Goal: Obtain resource: Download file/media

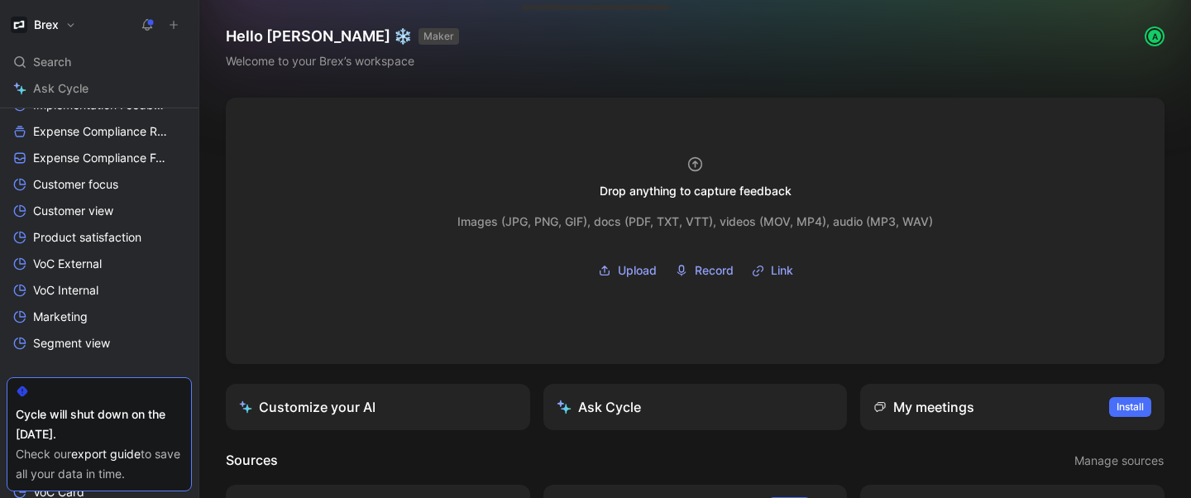
scroll to position [581, 0]
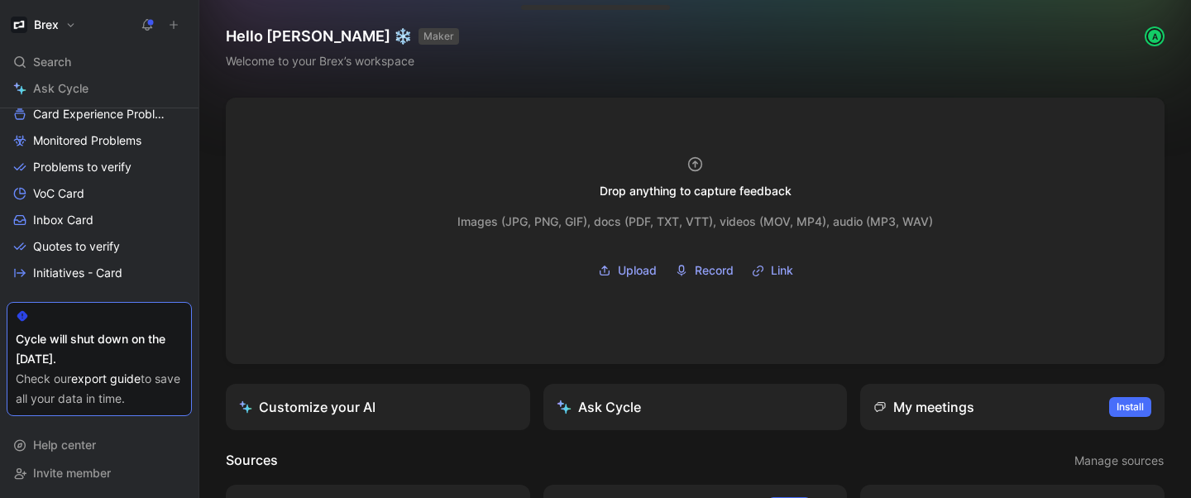
click at [113, 378] on link "export guide" at bounding box center [105, 378] width 69 height 14
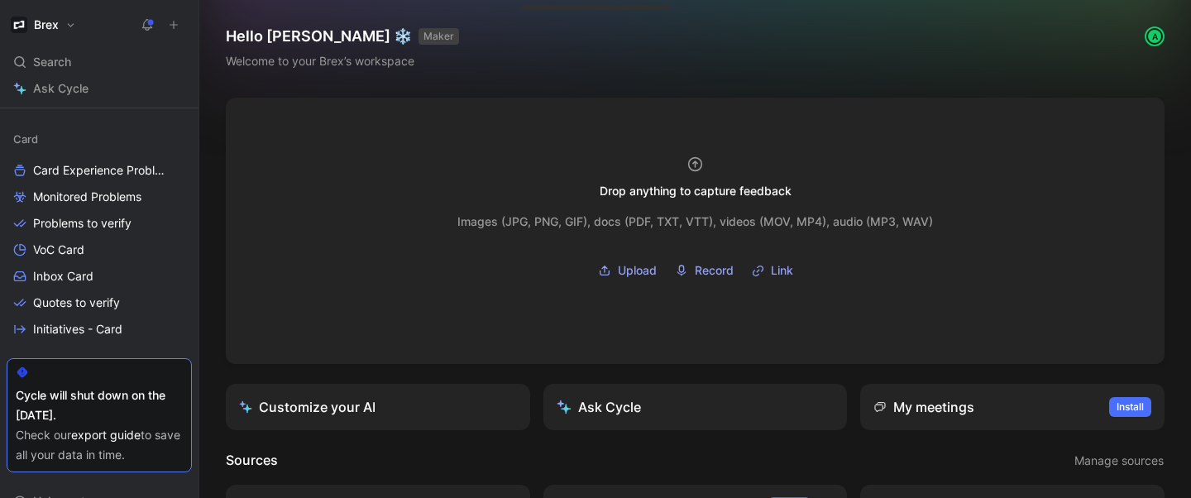
scroll to position [511, 0]
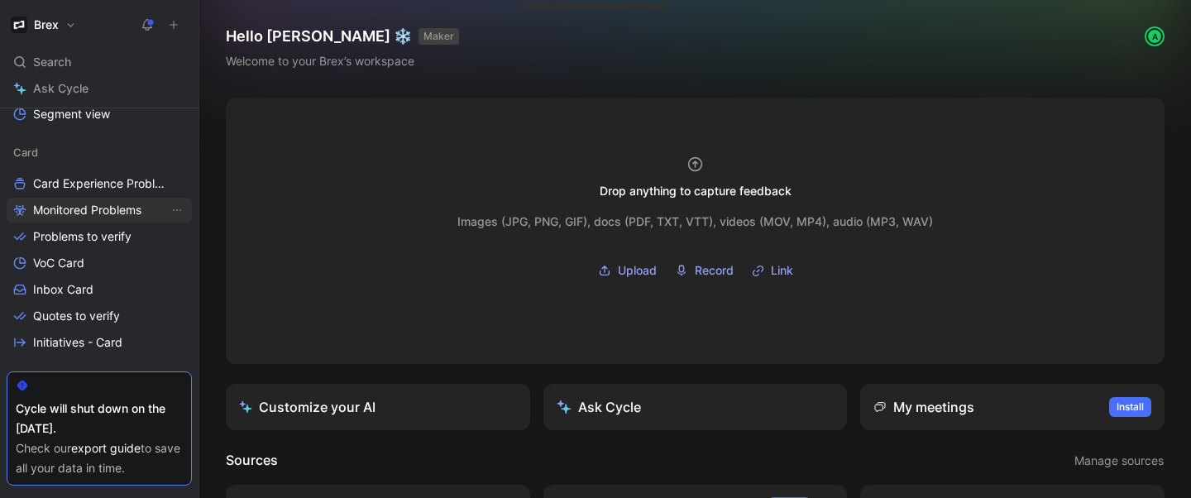
click at [90, 212] on span "Monitored Problems" at bounding box center [87, 210] width 108 height 17
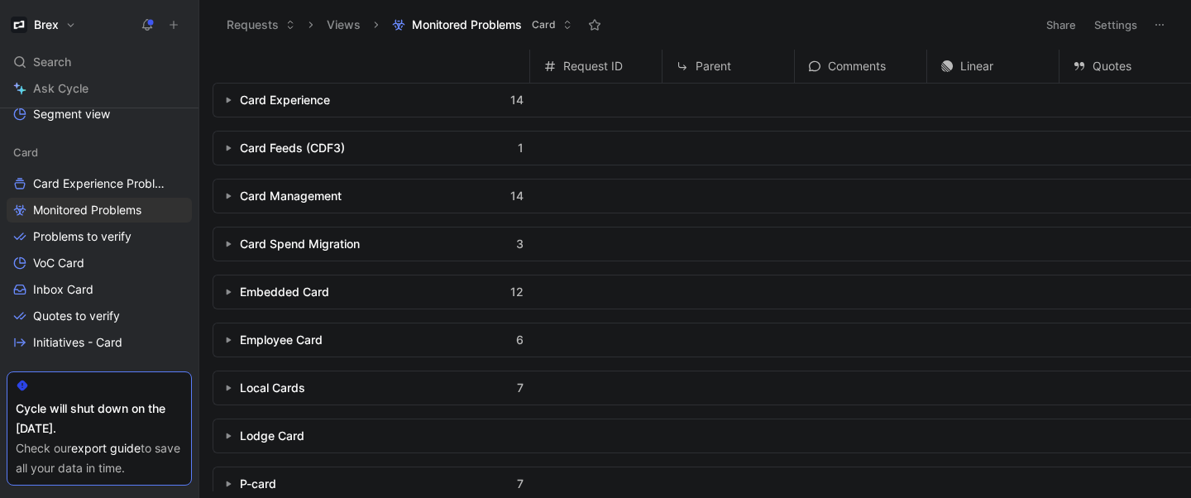
click at [227, 97] on icon "button" at bounding box center [228, 100] width 7 height 7
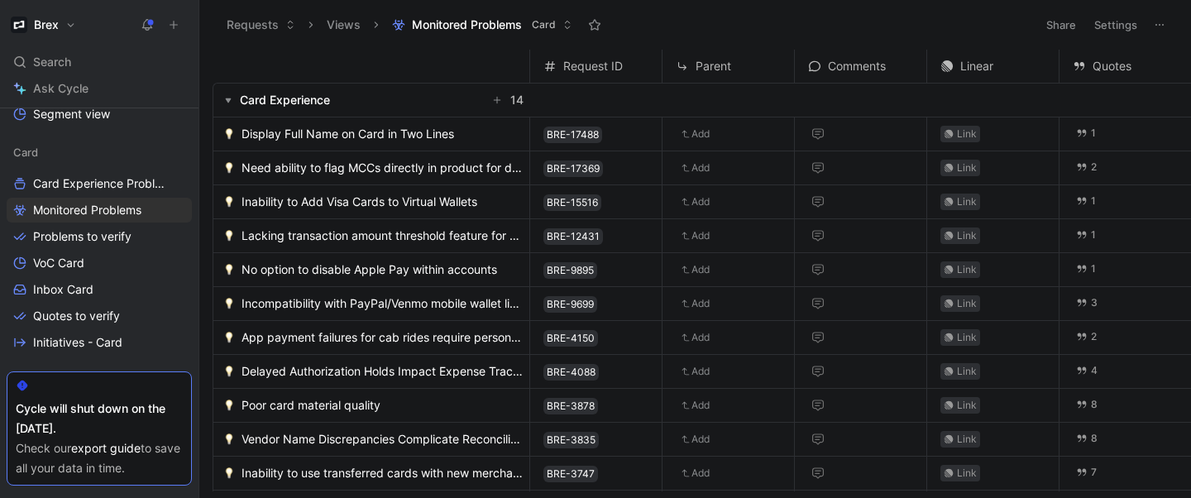
click at [1160, 23] on icon at bounding box center [1159, 24] width 13 height 13
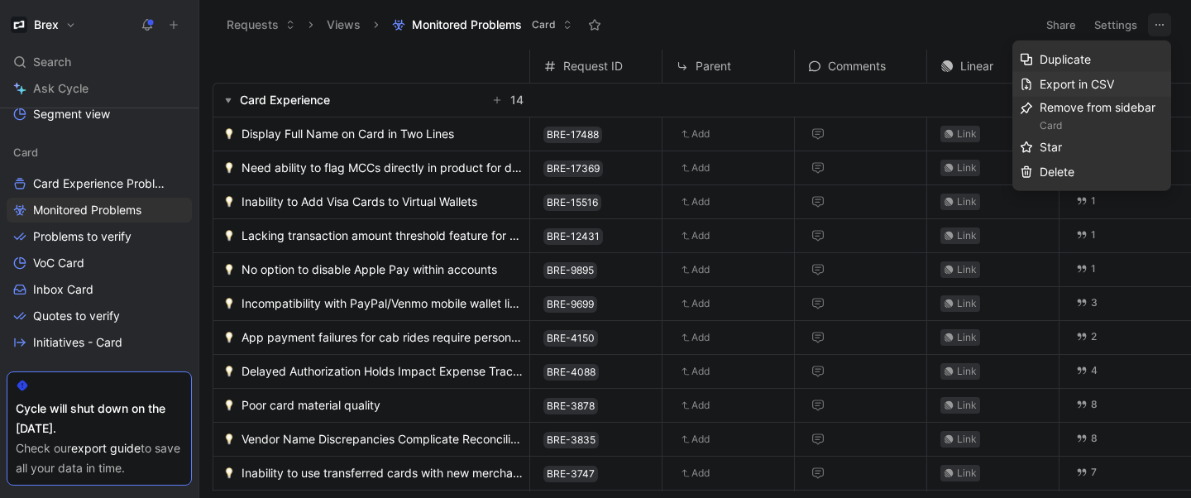
click at [1093, 79] on span "Export in CSV" at bounding box center [1076, 84] width 74 height 14
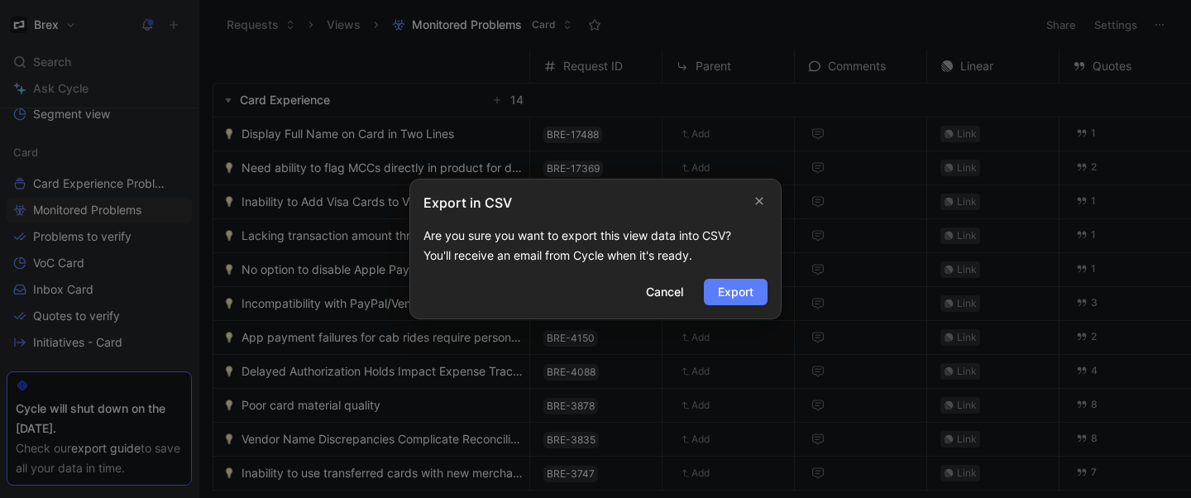
click at [757, 290] on button "Export" at bounding box center [736, 292] width 64 height 26
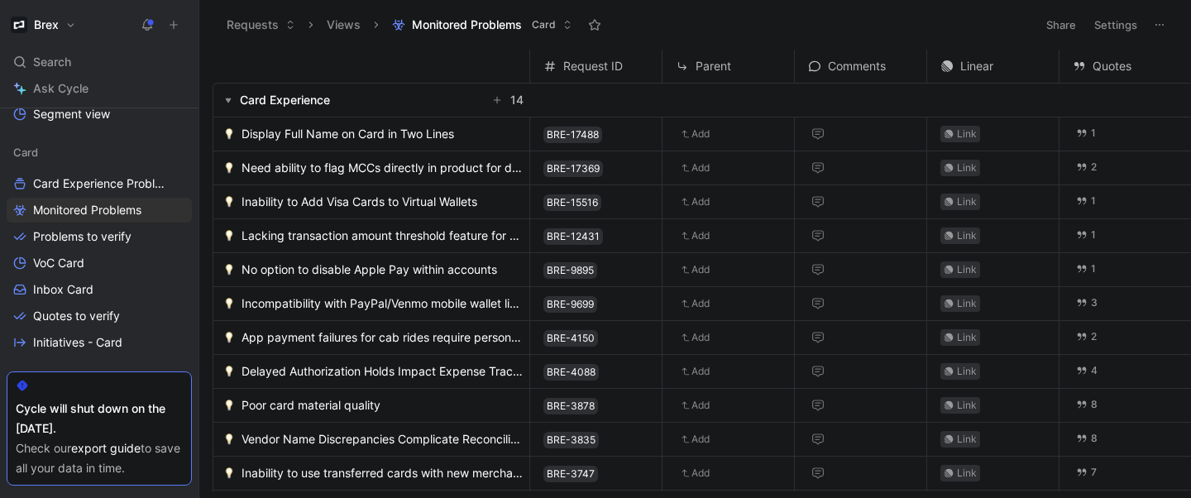
click at [229, 98] on use "button" at bounding box center [229, 100] width 6 height 5
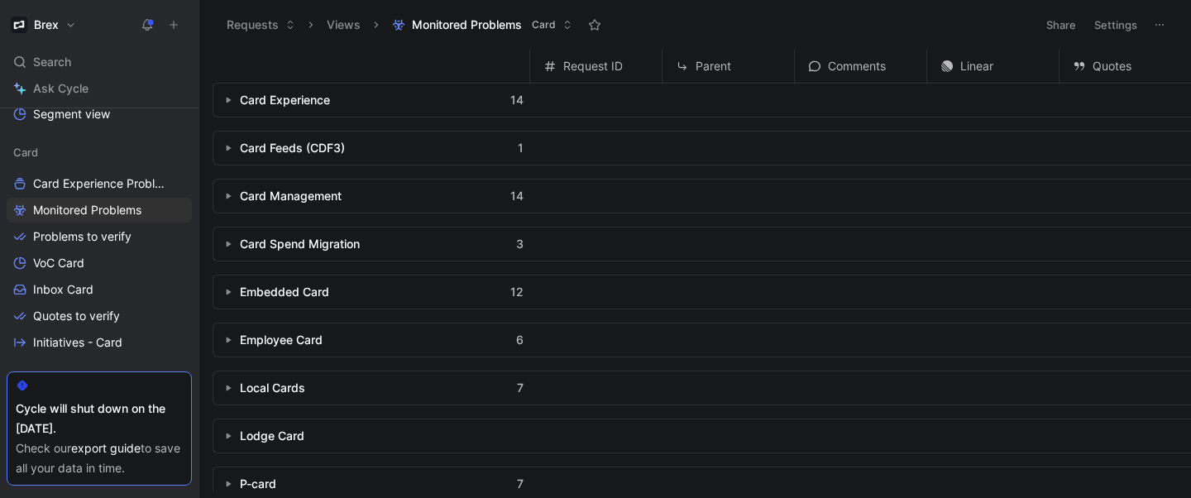
click at [227, 102] on icon "button" at bounding box center [228, 100] width 7 height 7
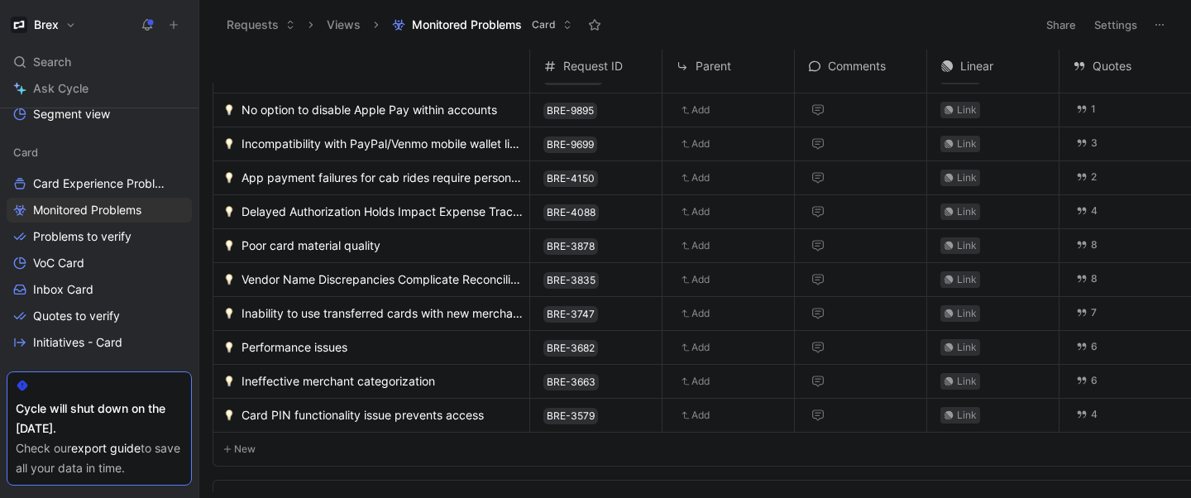
scroll to position [196, 0]
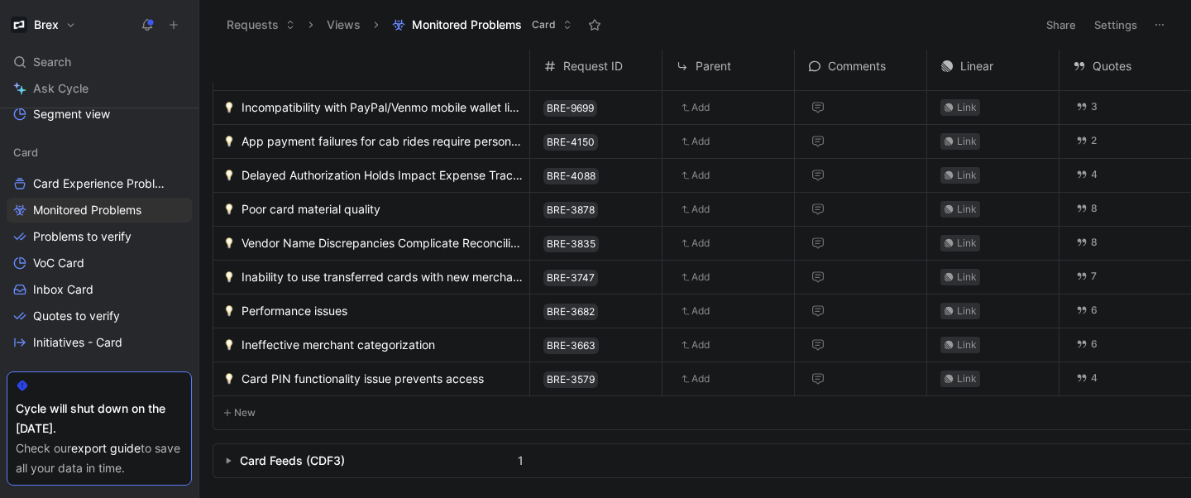
click at [1036, 205] on div "Link" at bounding box center [992, 208] width 131 height 31
click at [342, 203] on span "Poor card material quality" at bounding box center [310, 209] width 139 height 20
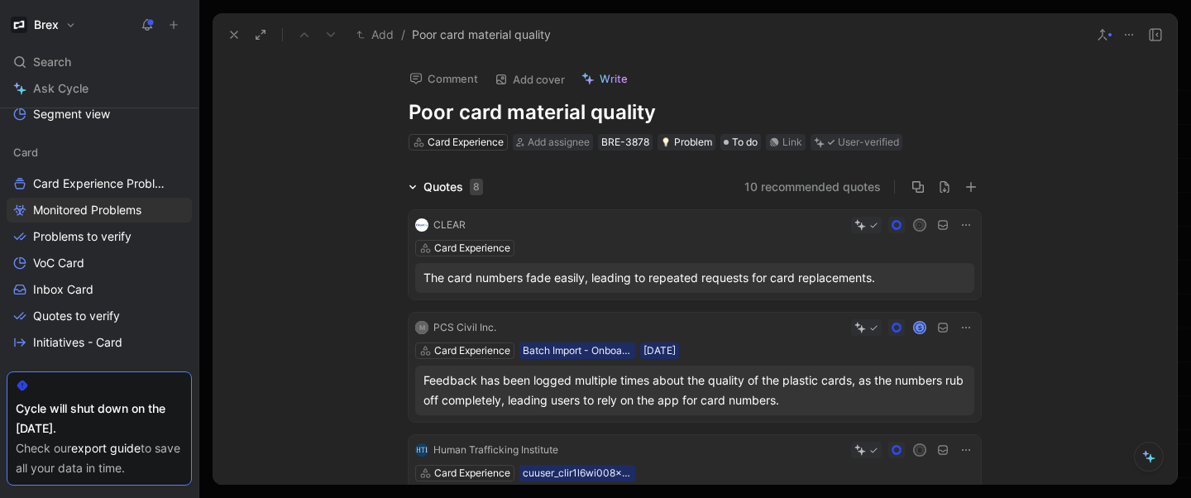
click at [1135, 35] on icon at bounding box center [1128, 34] width 13 height 13
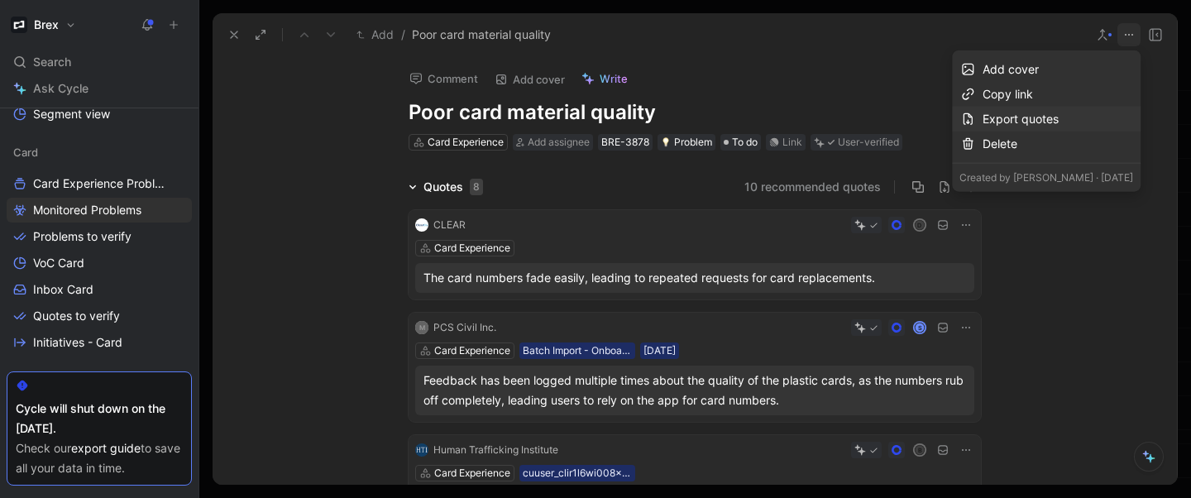
click at [1024, 119] on div "Export quotes" at bounding box center [1057, 119] width 151 height 20
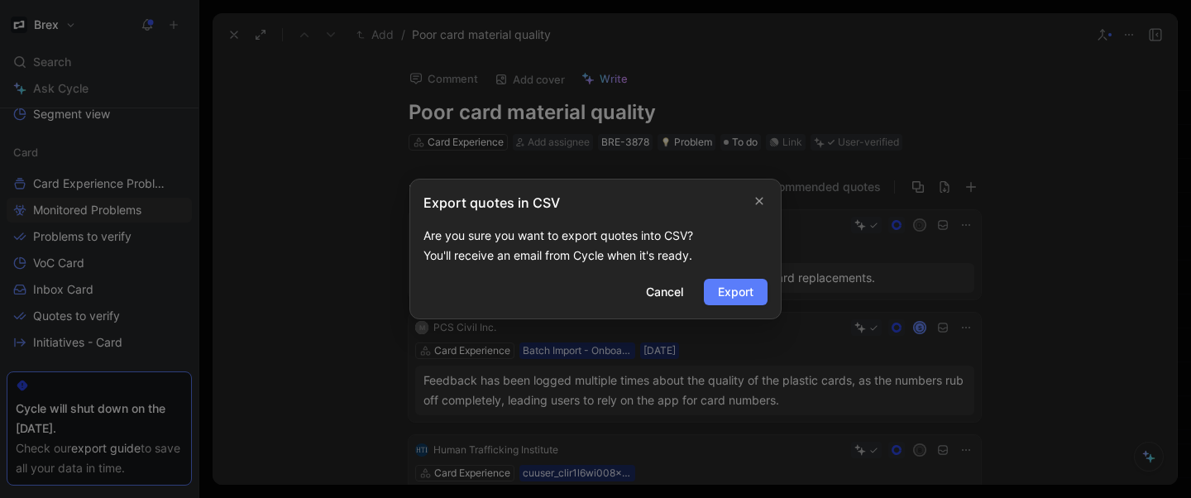
click at [750, 285] on span "Export" at bounding box center [736, 292] width 36 height 20
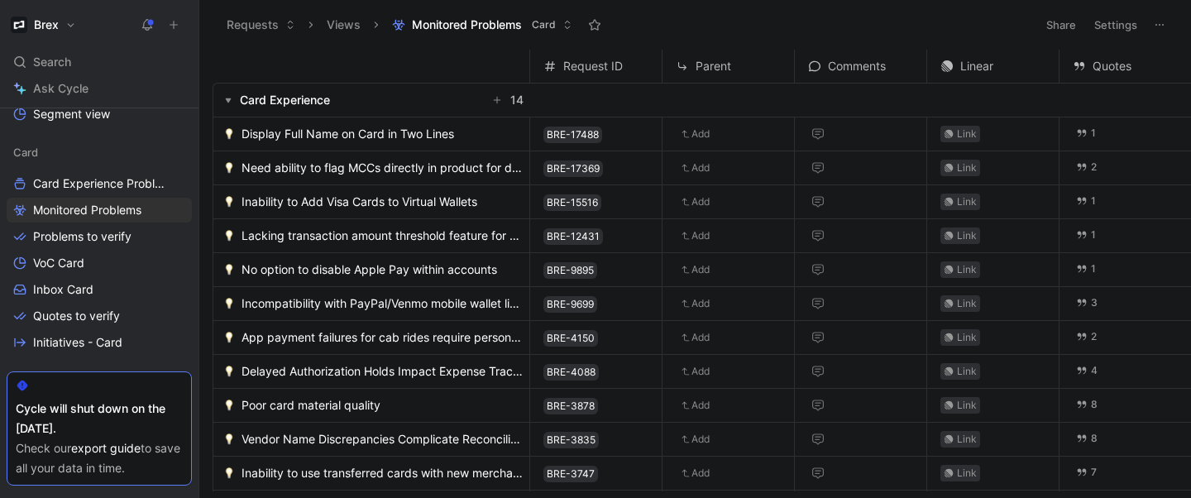
click at [1105, 73] on span "Quotes" at bounding box center [1111, 66] width 39 height 20
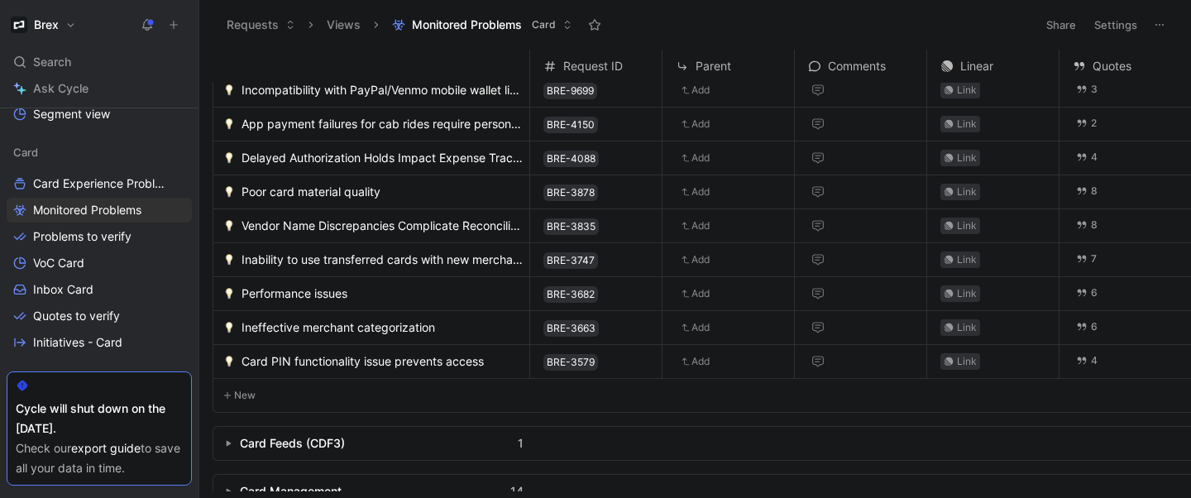
scroll to position [218, 0]
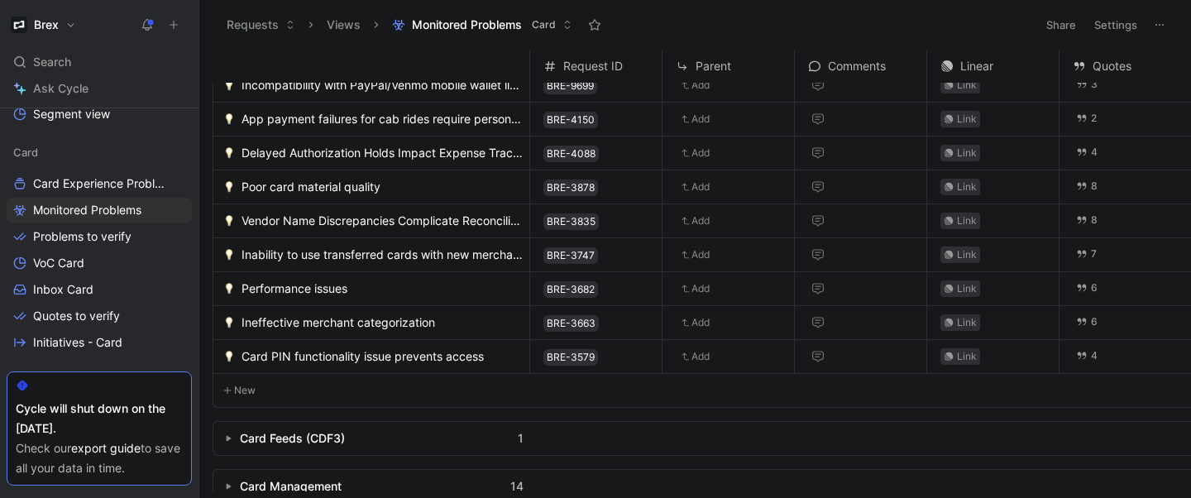
click at [386, 217] on span "Vendor Name Discrepancies Complicate Reconciliation" at bounding box center [381, 221] width 281 height 20
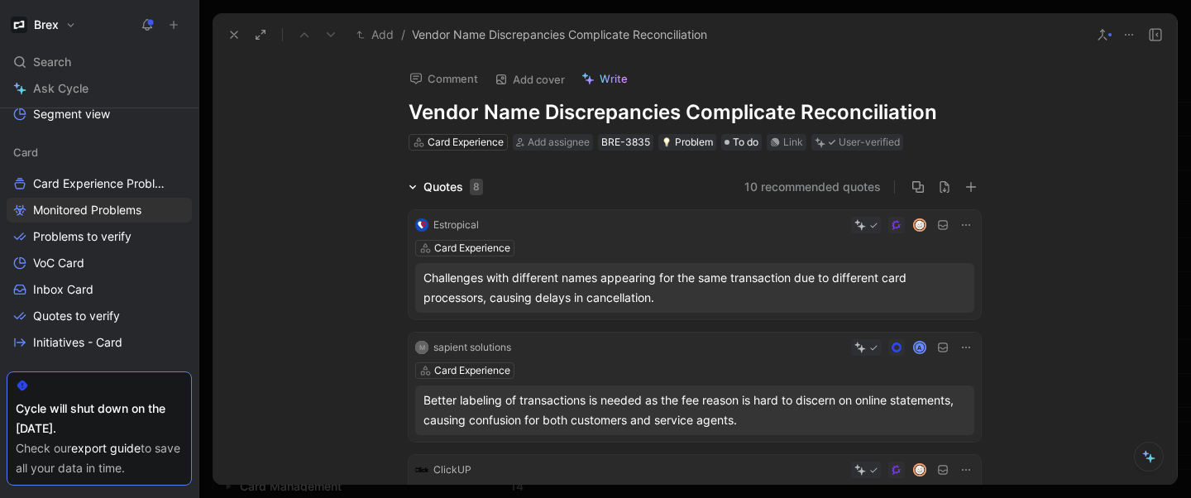
click at [1133, 36] on icon at bounding box center [1128, 34] width 13 height 13
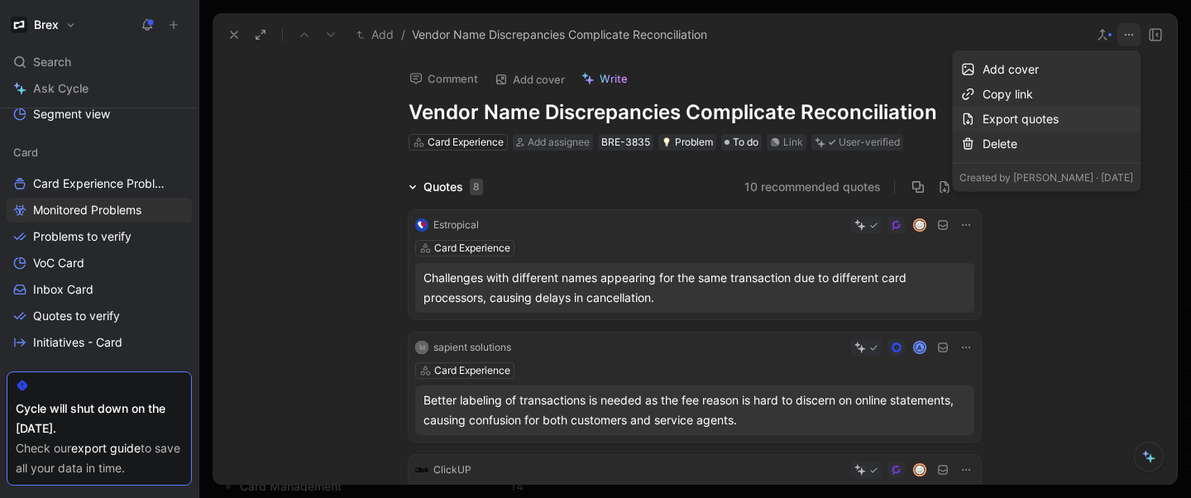
click at [1049, 117] on div "Export quotes" at bounding box center [1057, 119] width 151 height 20
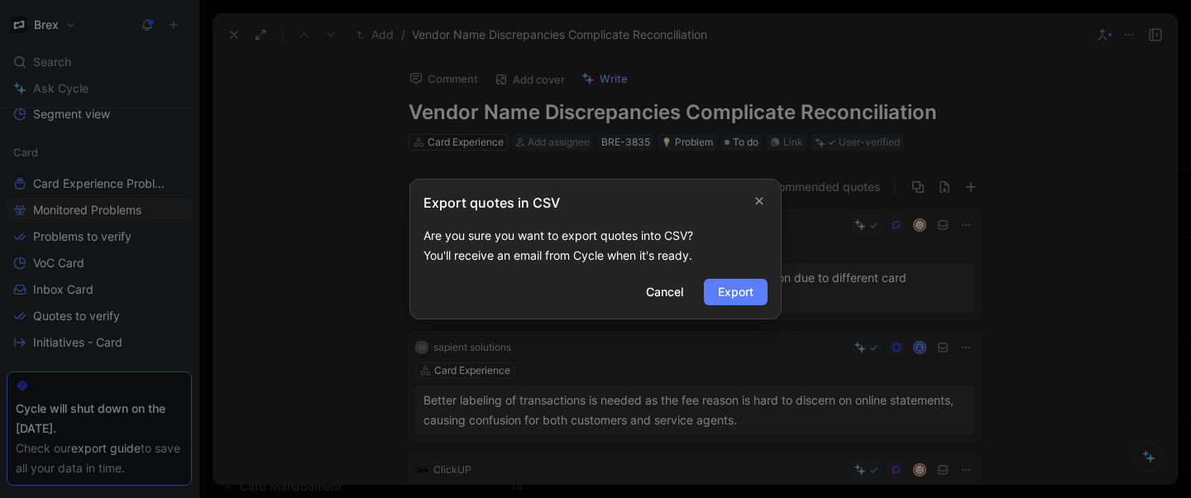
click at [739, 289] on span "Export" at bounding box center [736, 292] width 36 height 20
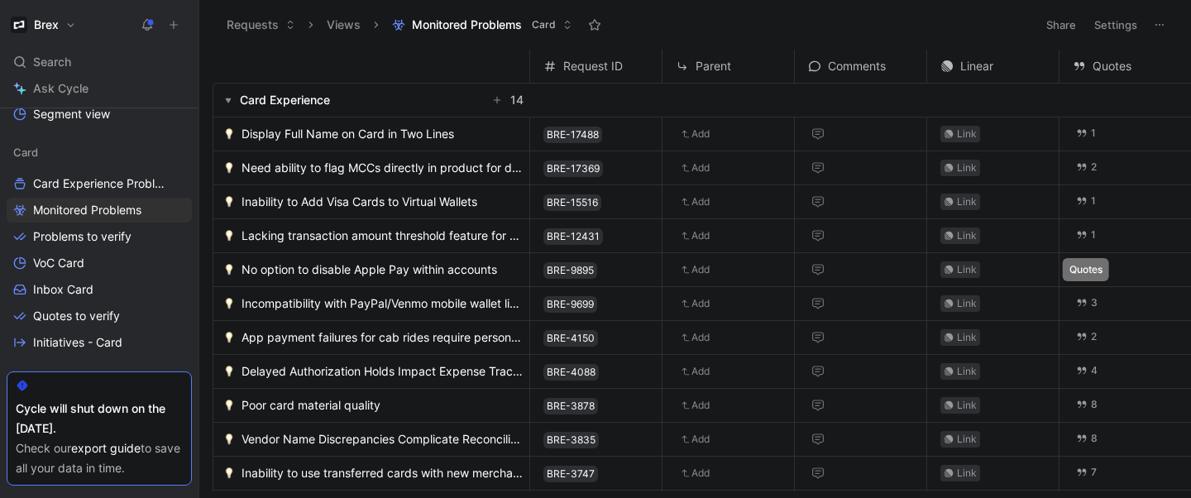
scroll to position [349, 0]
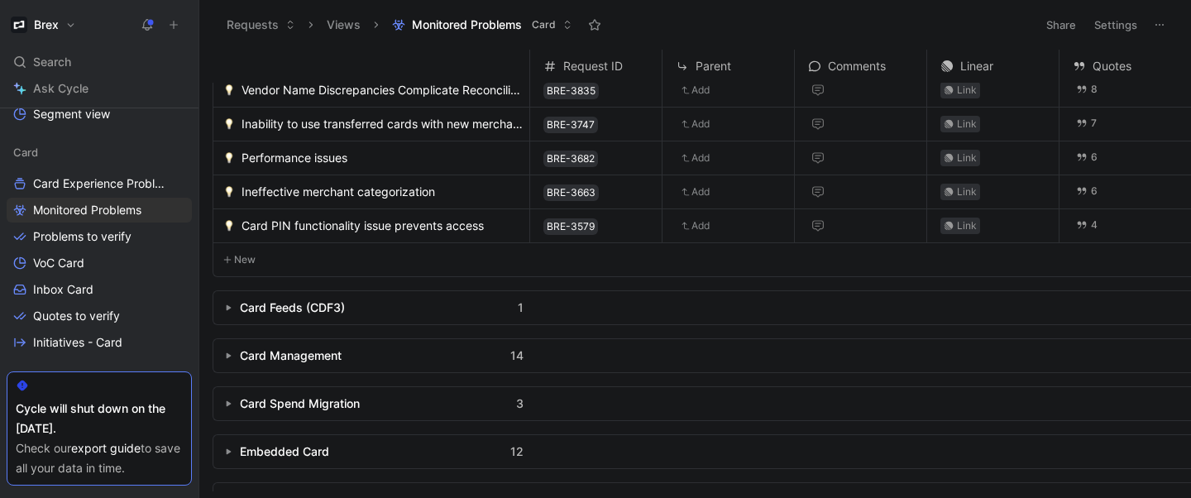
click at [405, 117] on span "Inability to use transferred cards with new merchants" at bounding box center [381, 124] width 281 height 20
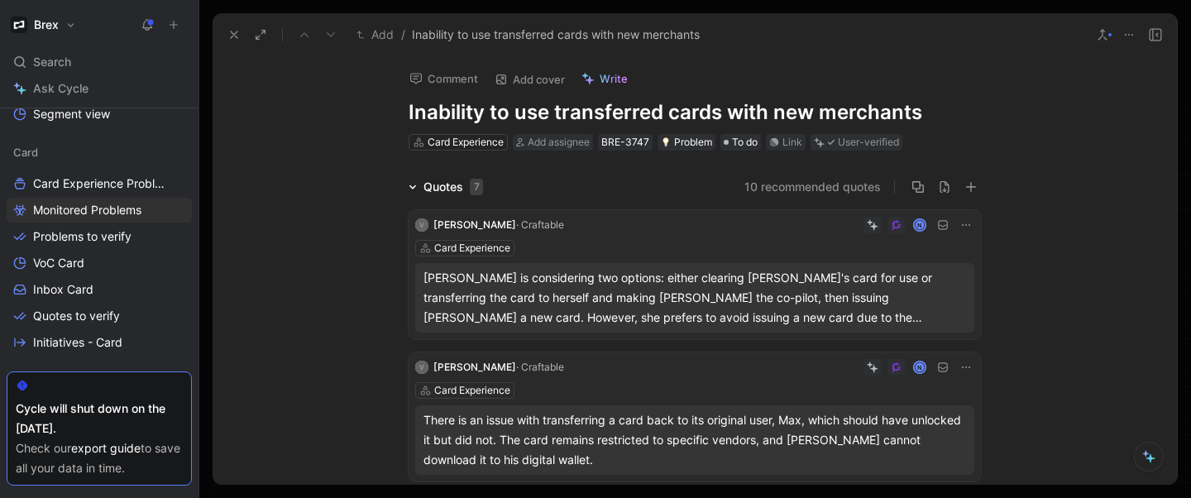
click at [1132, 36] on icon at bounding box center [1128, 34] width 13 height 13
click at [1133, 36] on icon at bounding box center [1128, 34] width 13 height 13
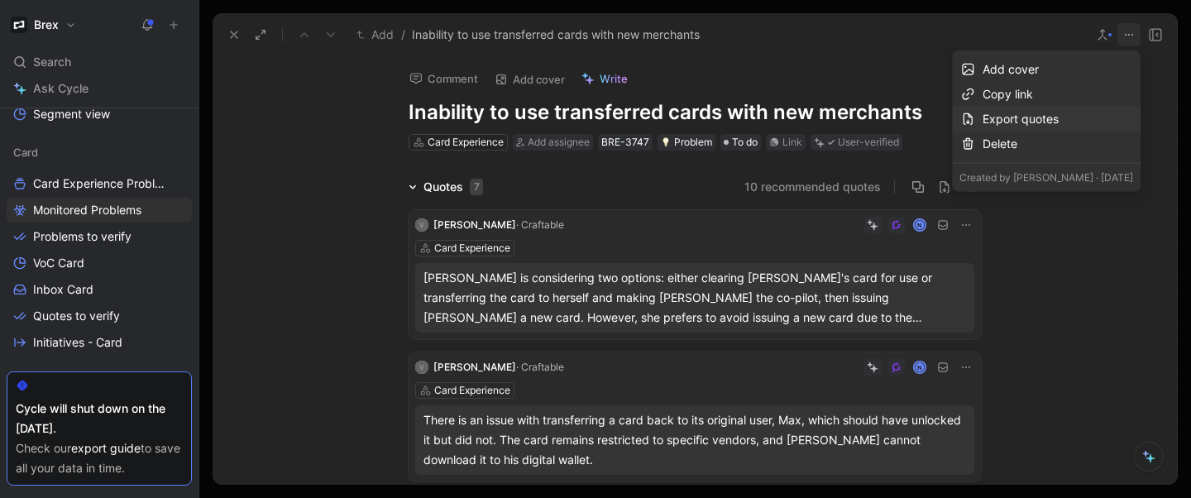
click at [1005, 117] on div "Export quotes" at bounding box center [1057, 119] width 151 height 20
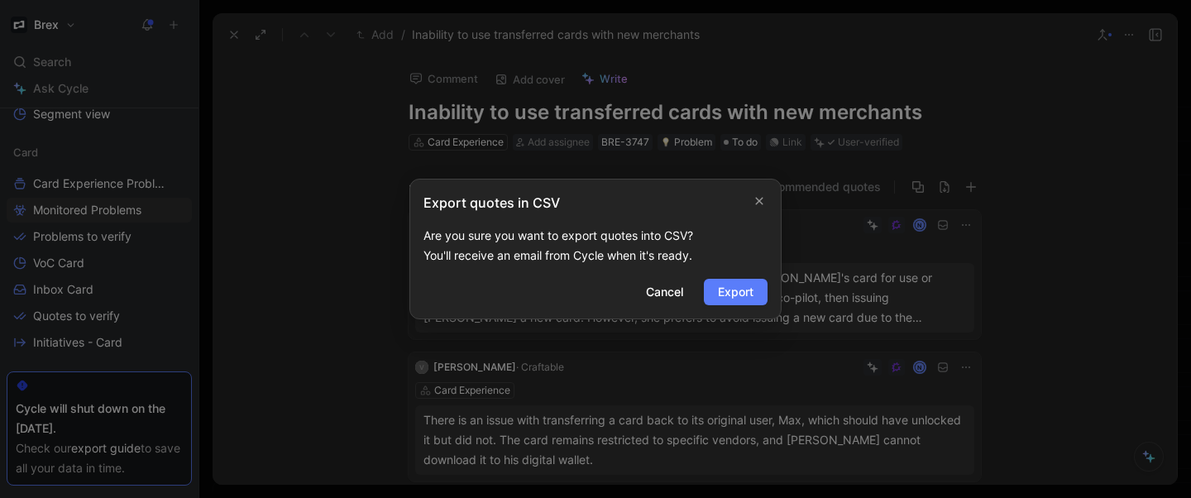
click at [750, 285] on span "Export" at bounding box center [736, 292] width 36 height 20
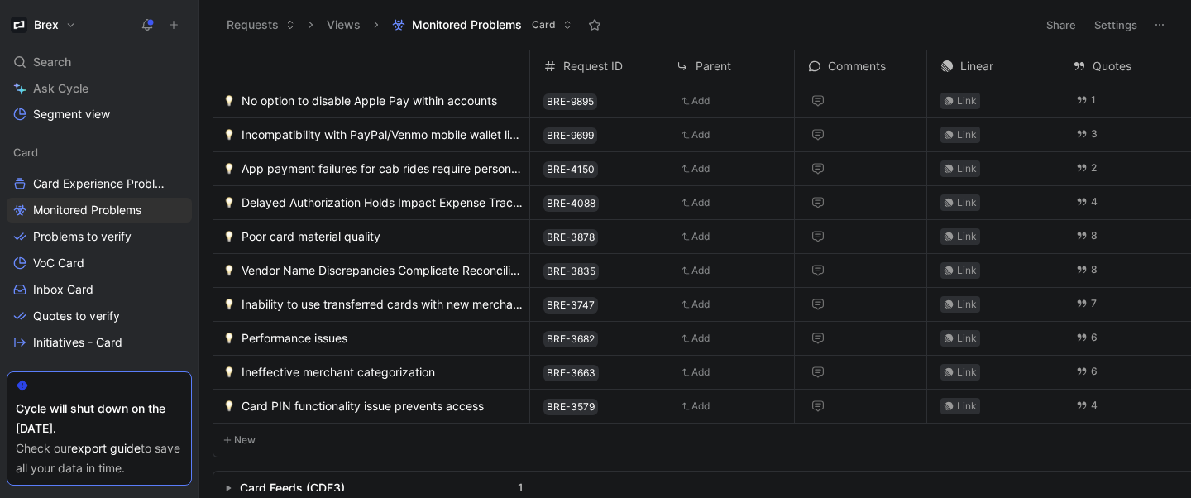
scroll to position [172, 0]
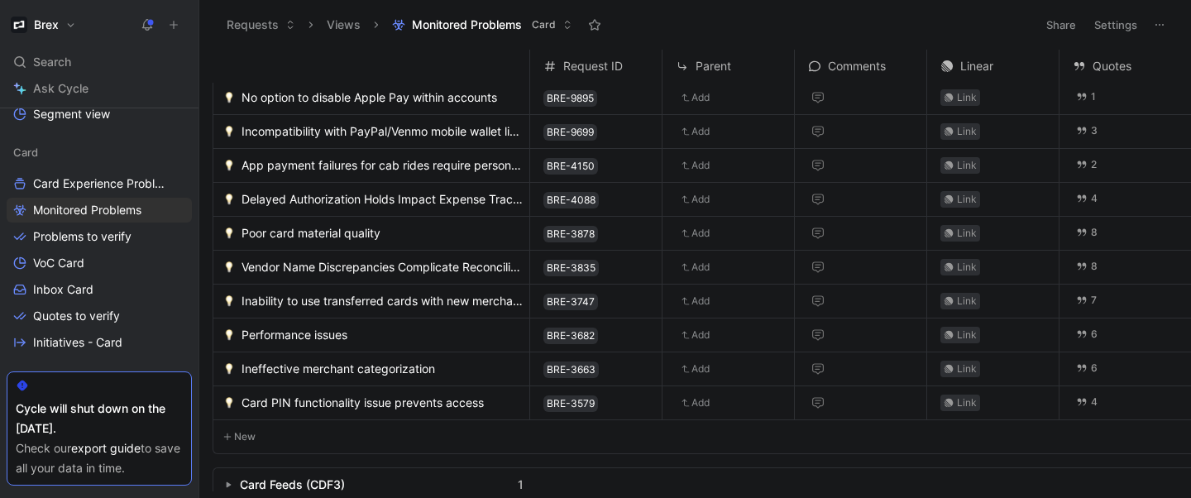
click at [313, 327] on span "Performance issues" at bounding box center [294, 335] width 106 height 20
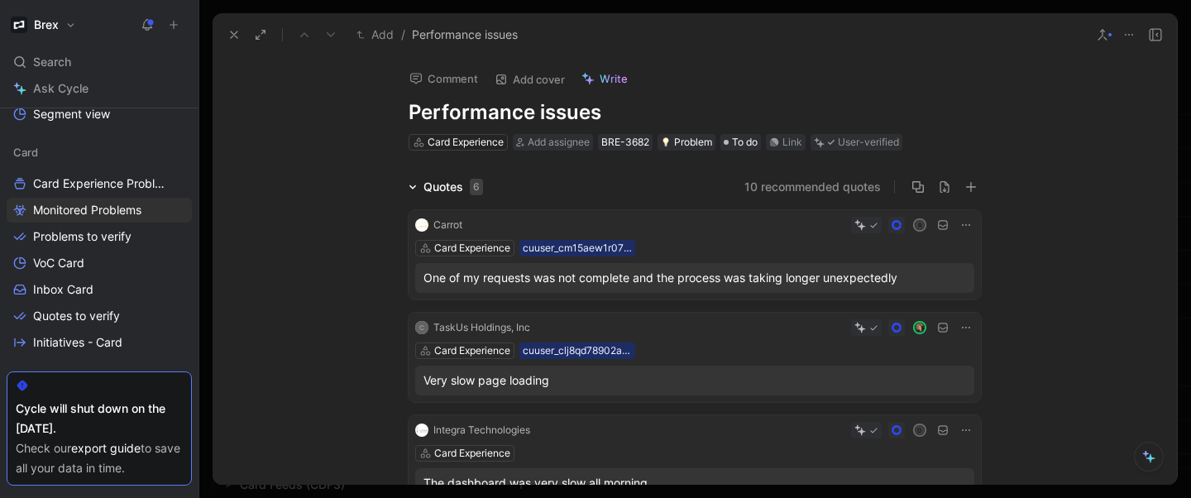
click at [1133, 33] on icon at bounding box center [1128, 34] width 13 height 13
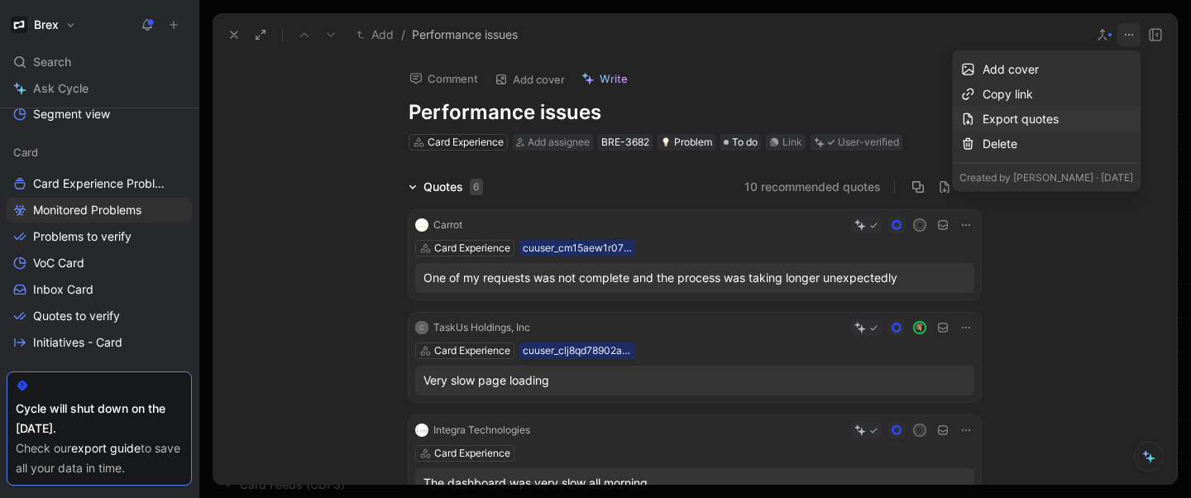
click at [1008, 119] on div "Export quotes" at bounding box center [1057, 119] width 151 height 20
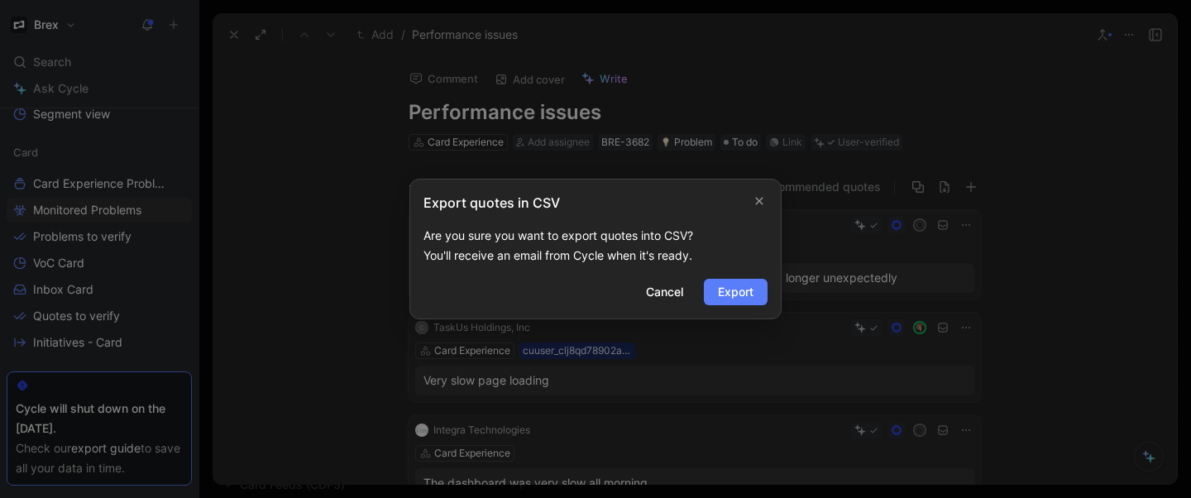
click at [739, 287] on span "Export" at bounding box center [736, 292] width 36 height 20
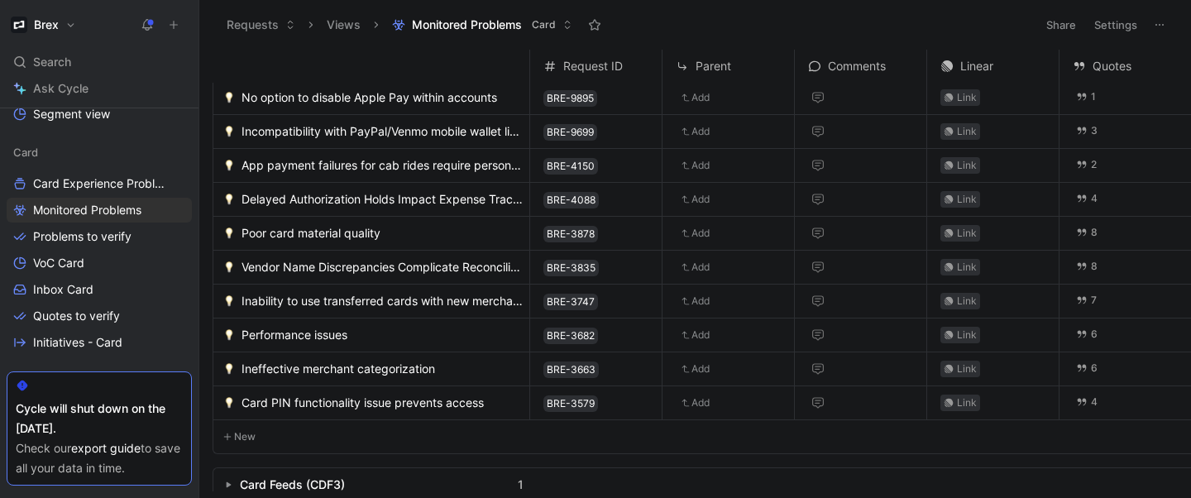
click at [302, 364] on span "Ineffective merchant categorization" at bounding box center [338, 369] width 194 height 20
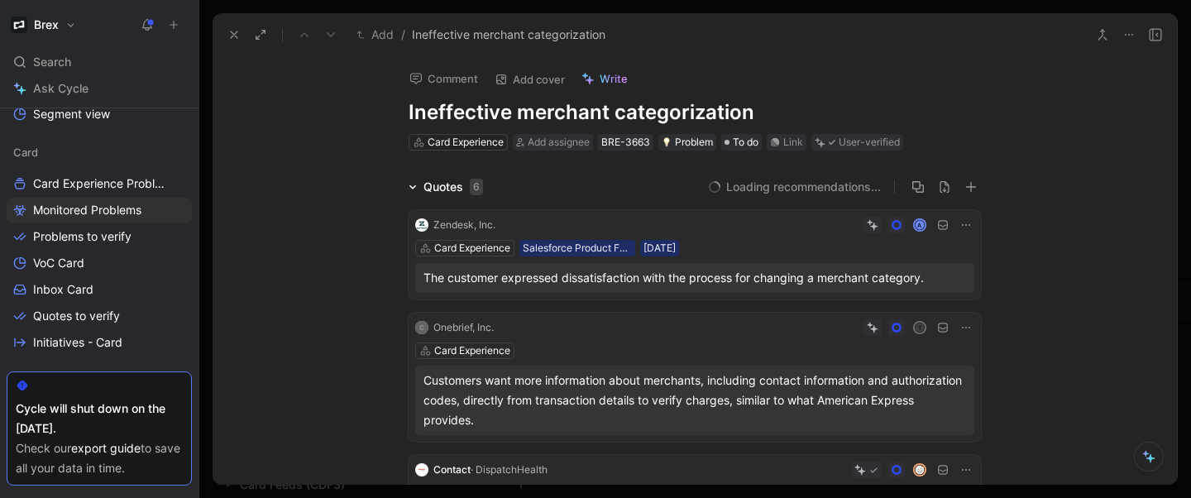
click at [1127, 32] on icon at bounding box center [1128, 34] width 13 height 13
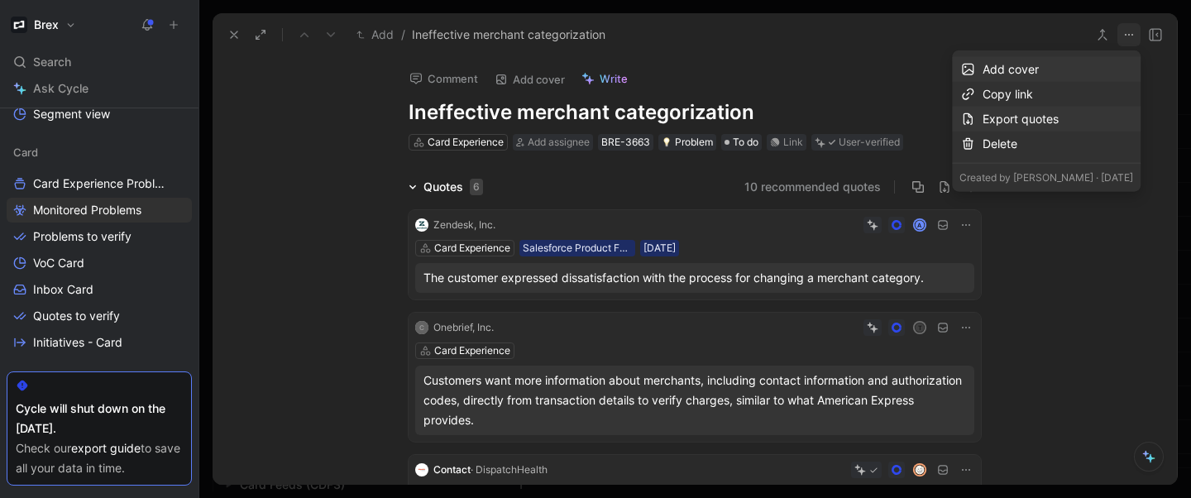
click at [1011, 114] on div "Export quotes" at bounding box center [1057, 119] width 151 height 20
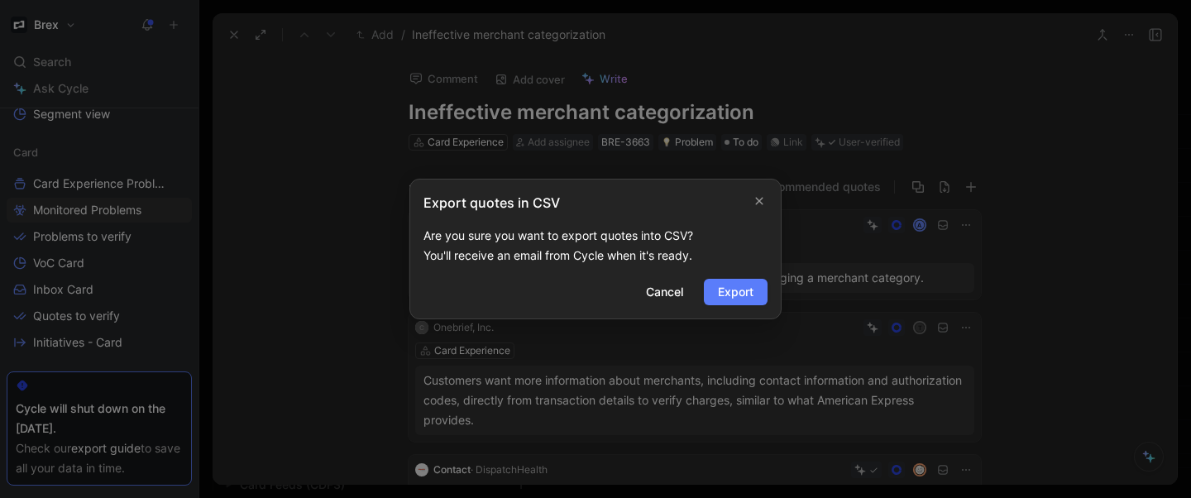
click at [754, 280] on button "Export" at bounding box center [736, 292] width 64 height 26
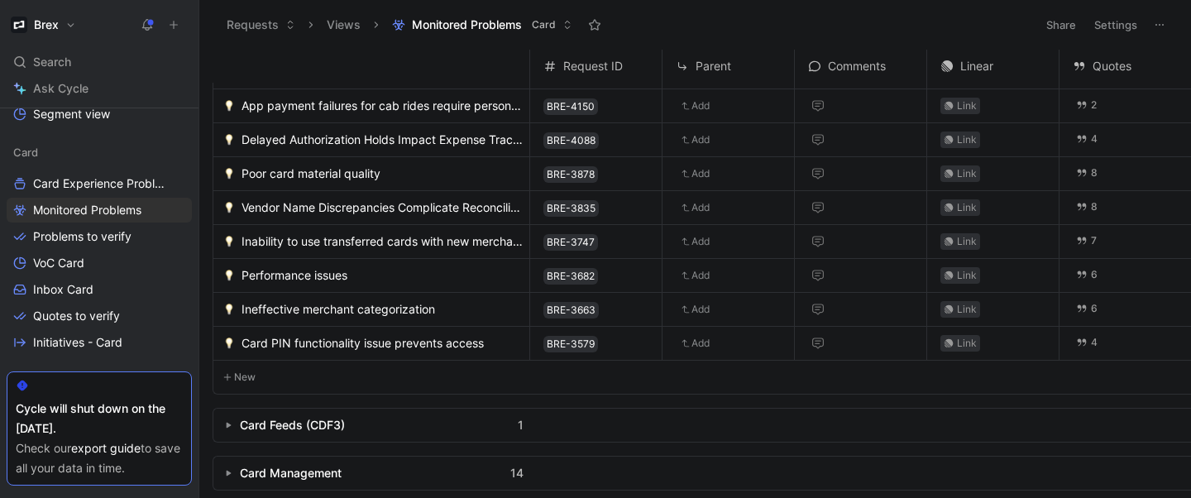
scroll to position [228, 0]
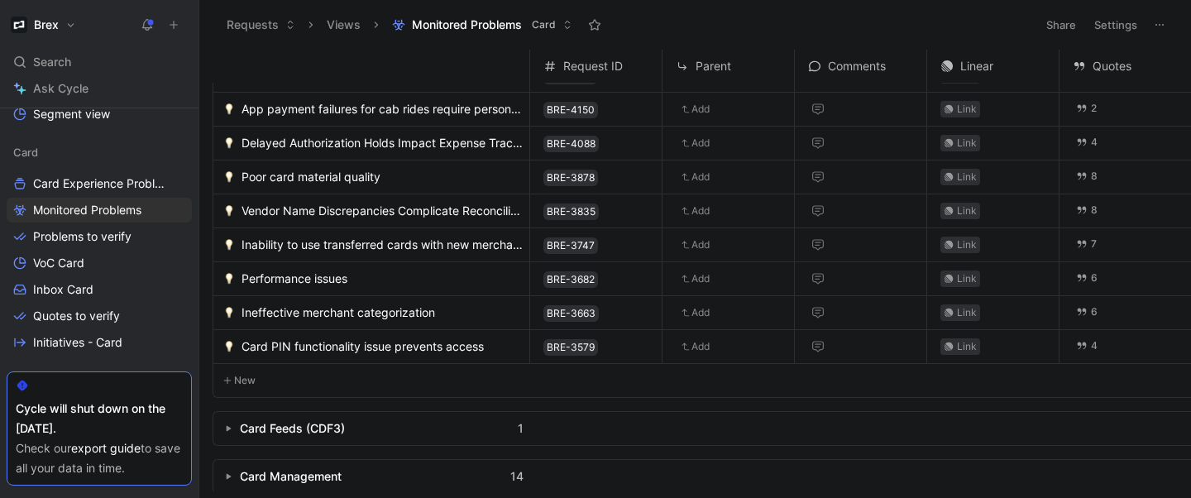
click at [393, 342] on span "Card PIN functionality issue prevents access" at bounding box center [362, 347] width 242 height 20
click at [464, 344] on span "Card PIN functionality issue prevents access" at bounding box center [362, 347] width 242 height 20
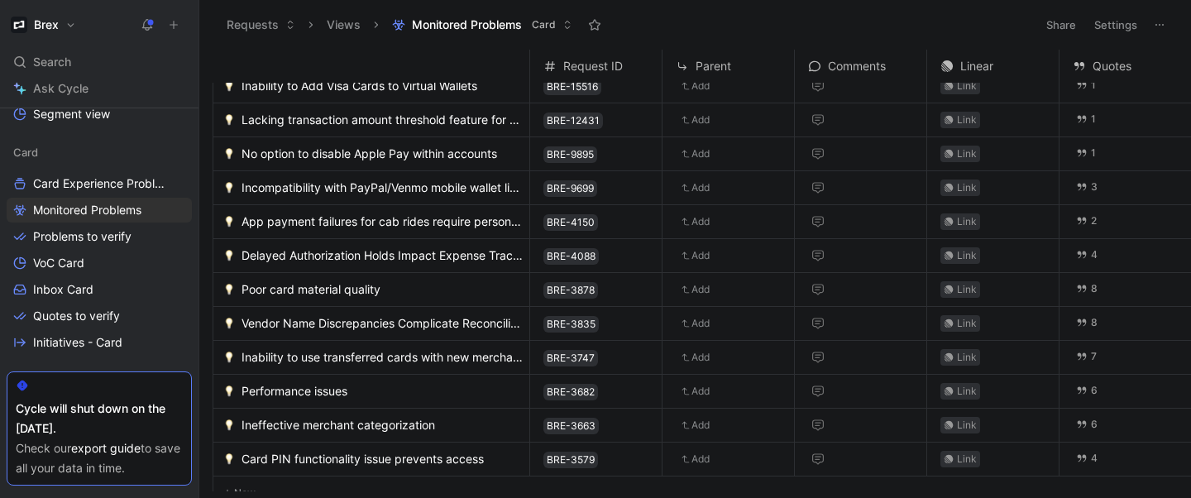
scroll to position [114, 0]
click at [430, 250] on span "Delayed Authorization Holds Impact Expense Tracking" at bounding box center [381, 257] width 281 height 20
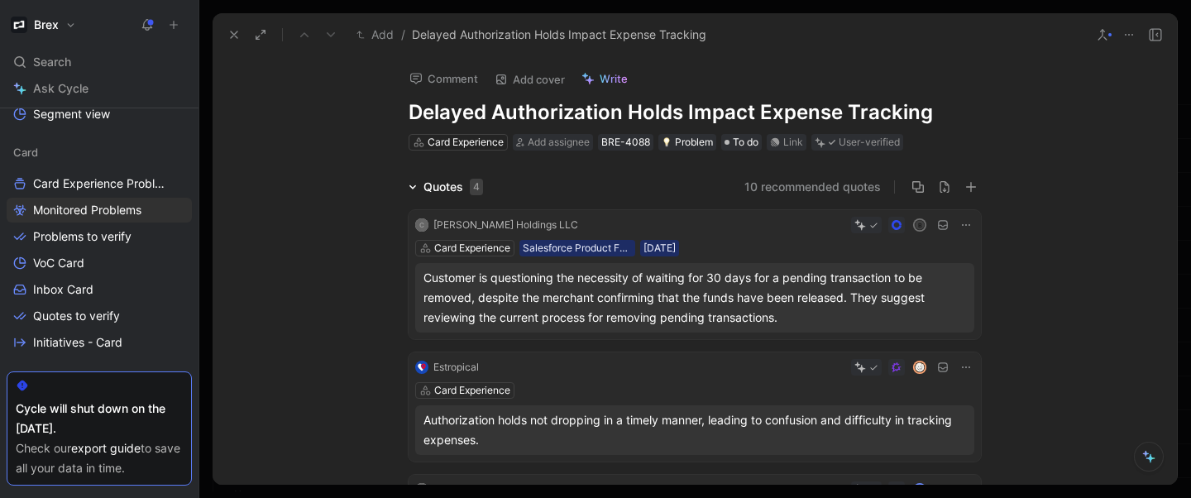
click at [1131, 39] on icon at bounding box center [1128, 34] width 13 height 13
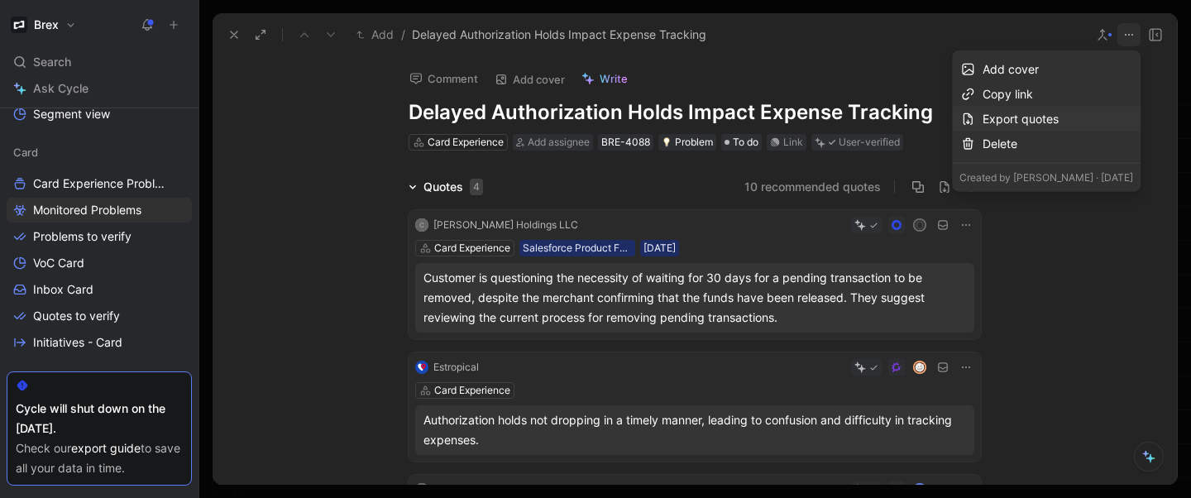
click at [994, 123] on div "Export quotes" at bounding box center [1057, 119] width 151 height 20
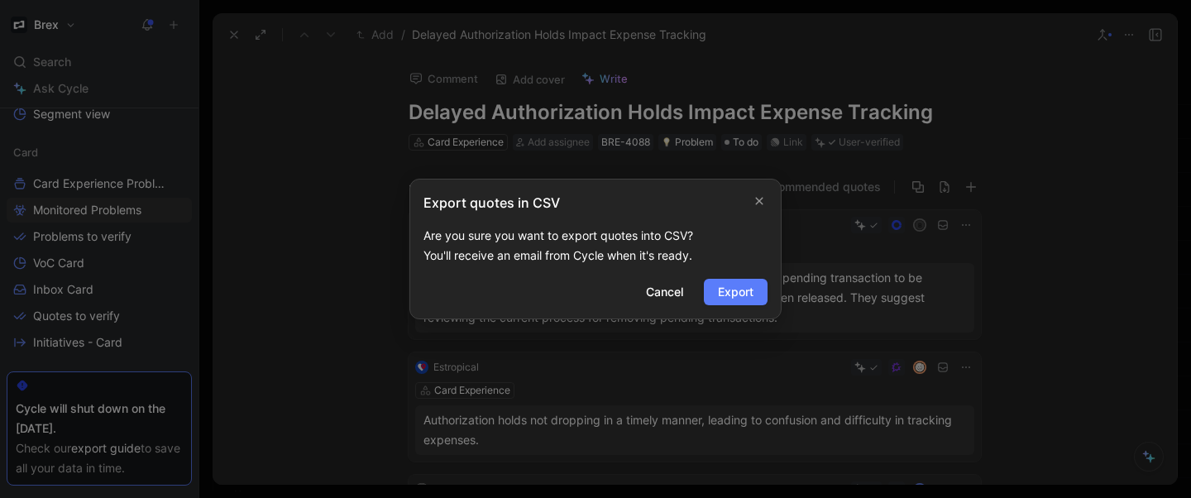
click at [748, 294] on span "Export" at bounding box center [736, 292] width 36 height 20
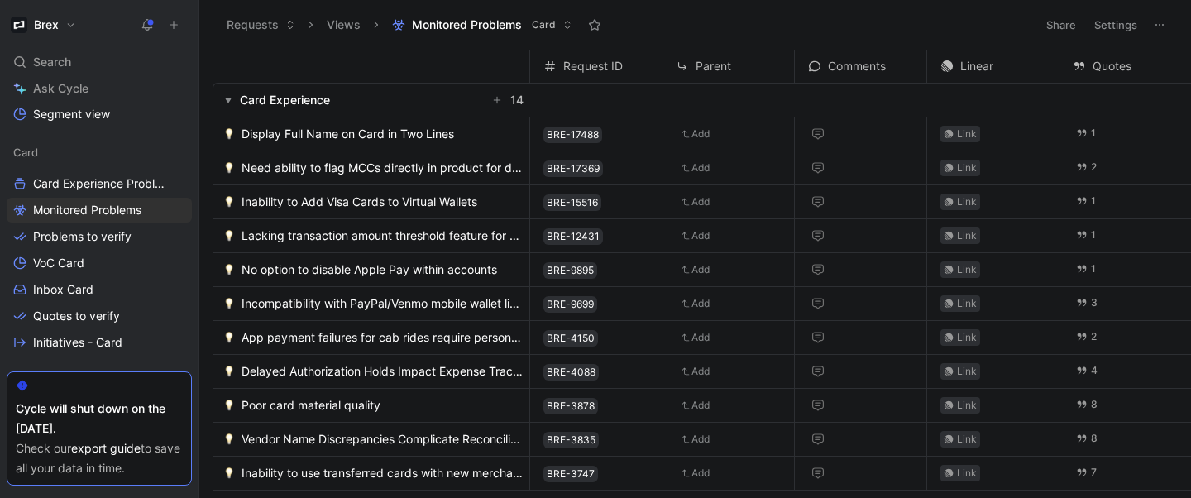
click at [352, 299] on span "Incompatibility with PayPal/Venmo mobile wallet limits Brex card usage" at bounding box center [381, 304] width 281 height 20
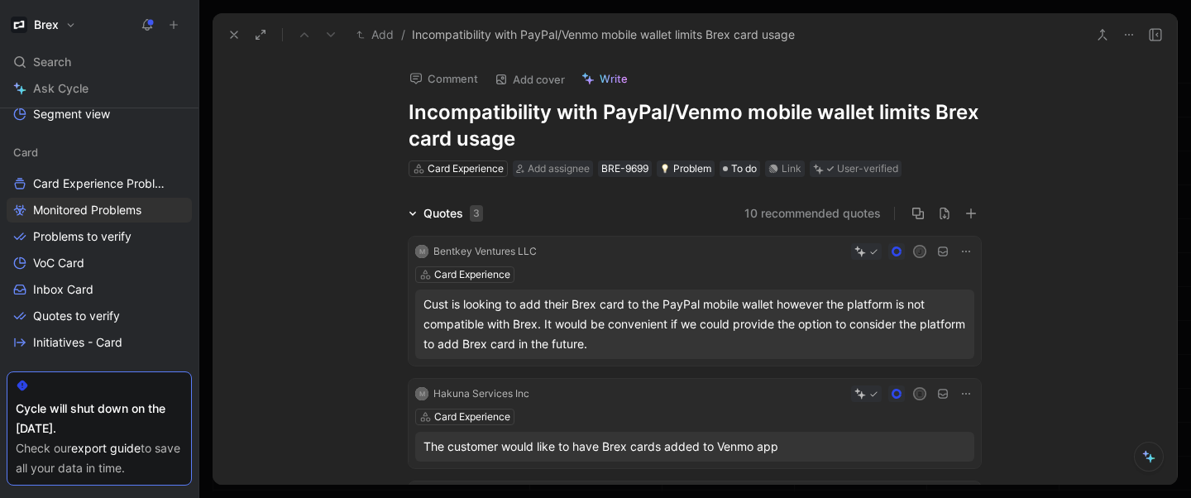
click at [1130, 33] on icon at bounding box center [1128, 34] width 13 height 13
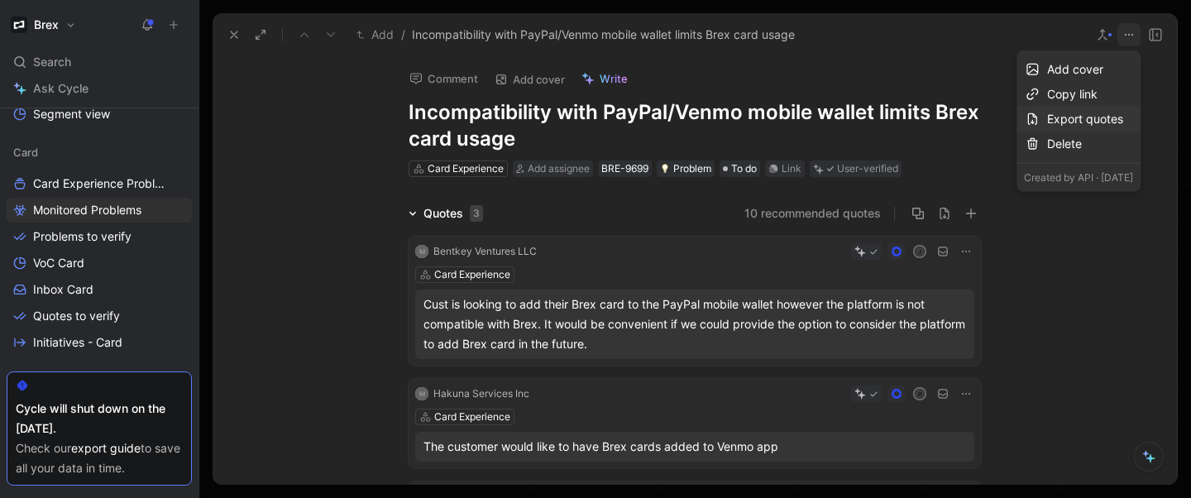
click at [1047, 118] on div "Export quotes" at bounding box center [1090, 119] width 86 height 20
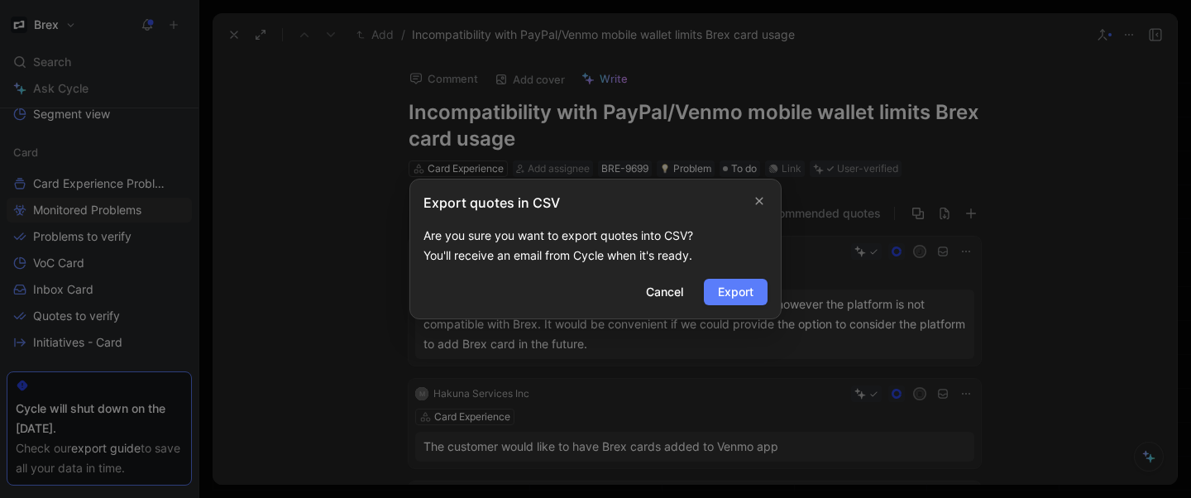
click at [746, 290] on span "Export" at bounding box center [736, 292] width 36 height 20
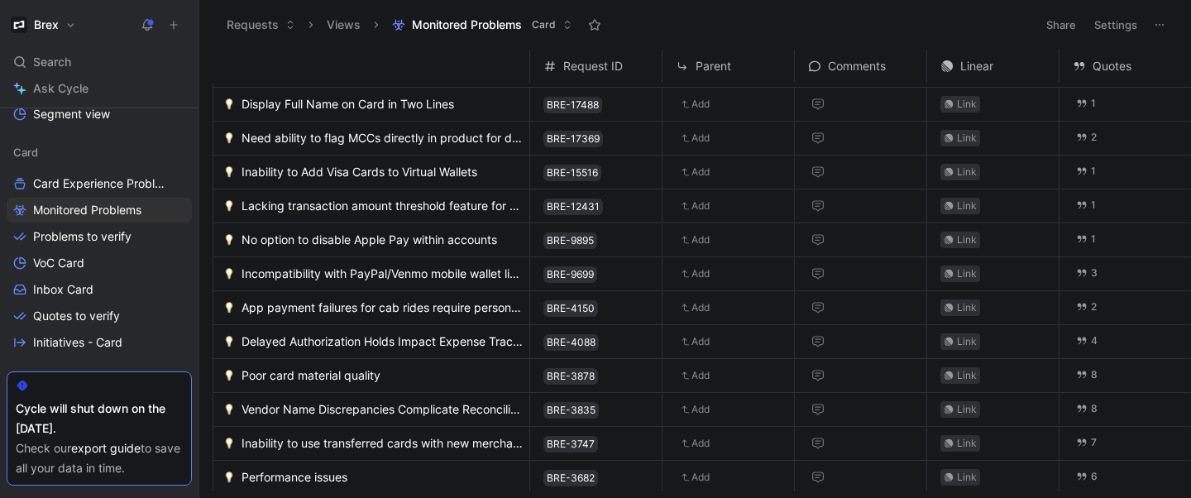
scroll to position [31, 0]
click at [430, 303] on span "App payment failures for cab rides require personal card use" at bounding box center [381, 307] width 281 height 20
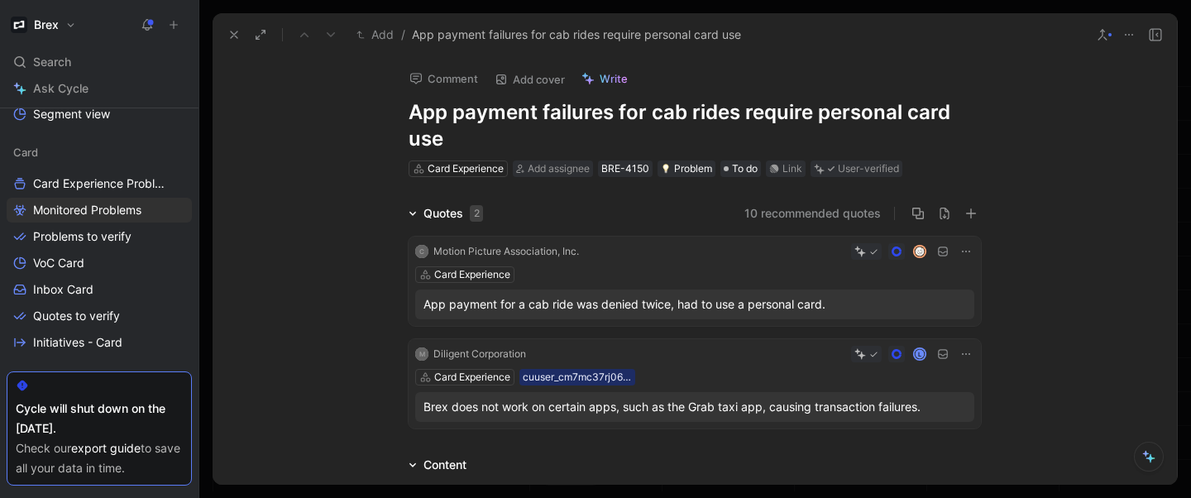
click at [1128, 29] on icon at bounding box center [1128, 34] width 13 height 13
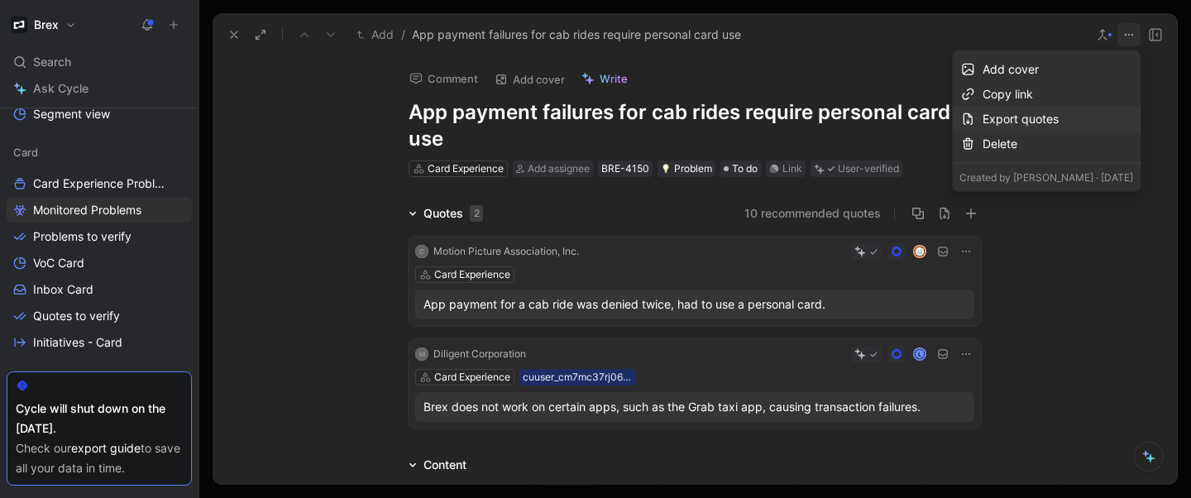
click at [1006, 117] on div "Export quotes" at bounding box center [1057, 119] width 151 height 20
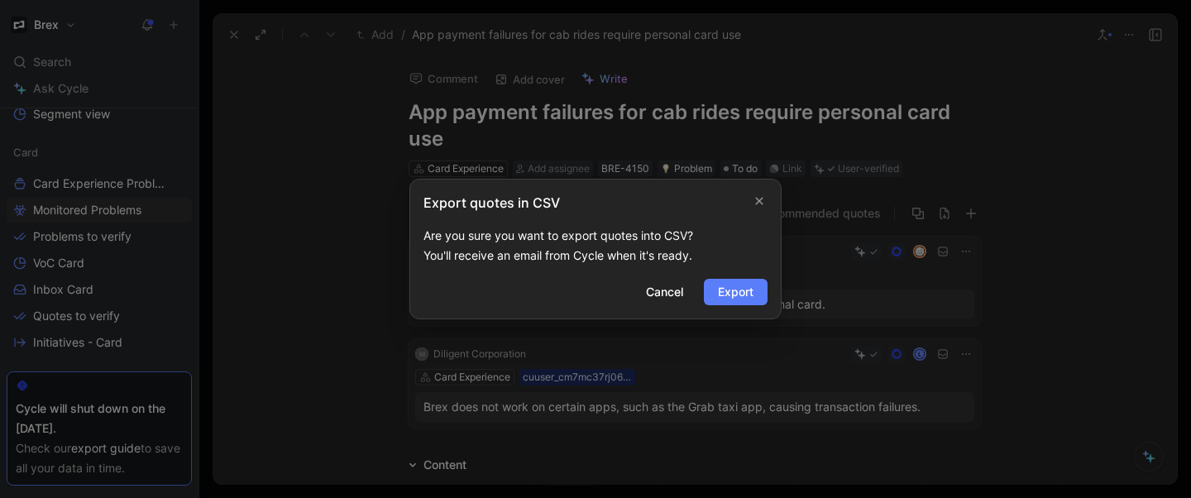
click at [715, 291] on button "Export" at bounding box center [736, 292] width 64 height 26
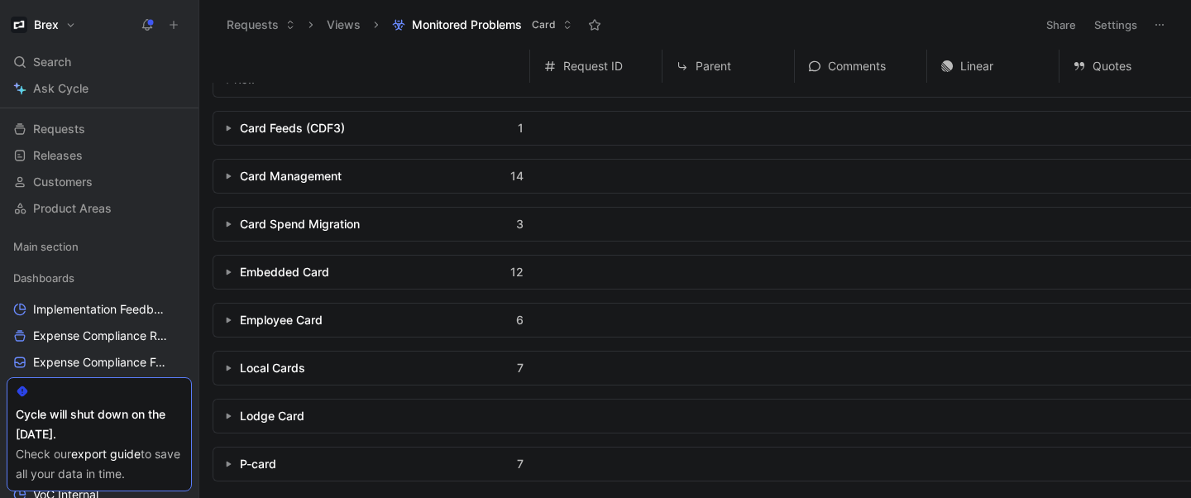
scroll to position [119, 0]
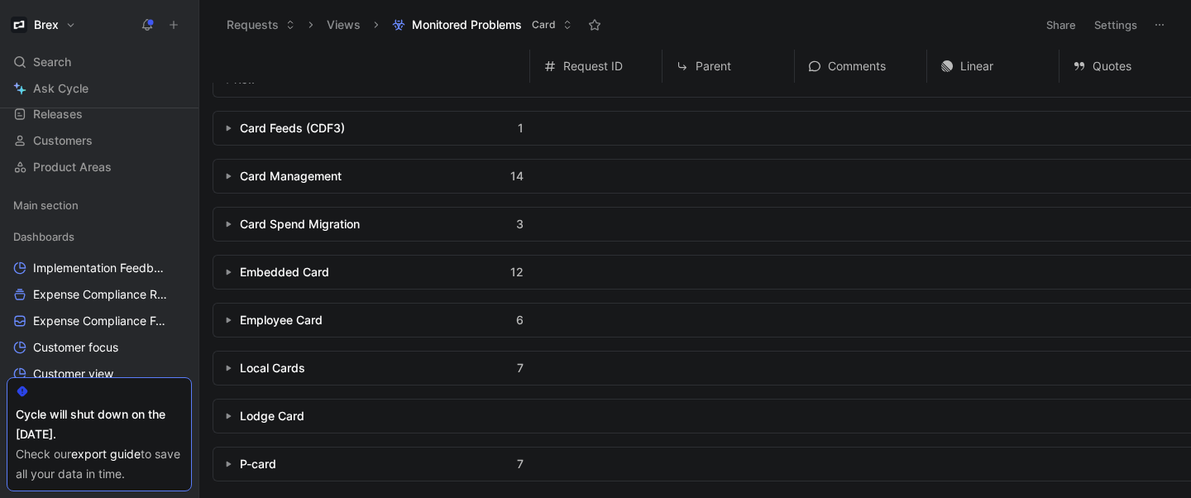
click at [229, 174] on button "button" at bounding box center [228, 176] width 17 height 17
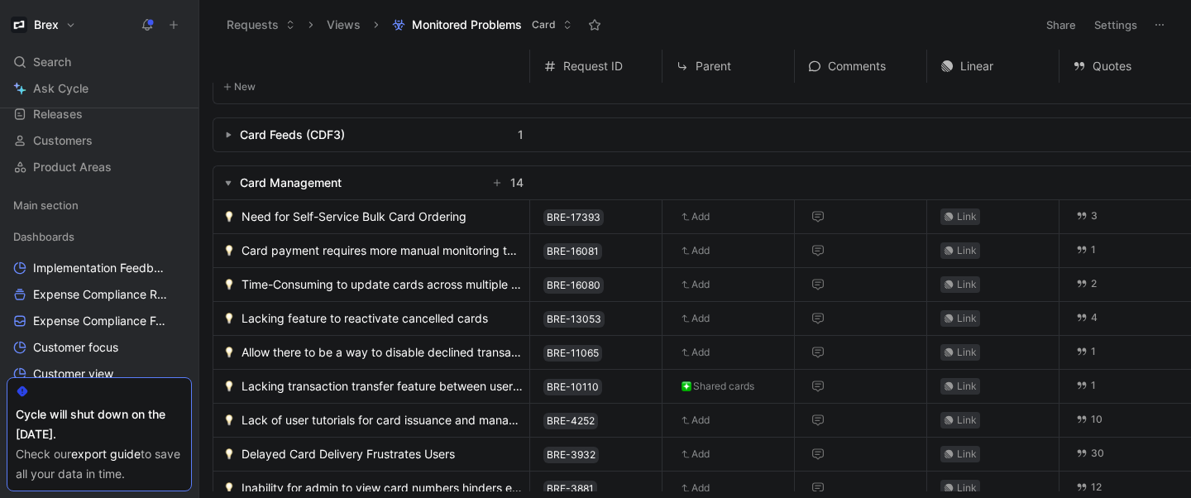
scroll to position [525, 0]
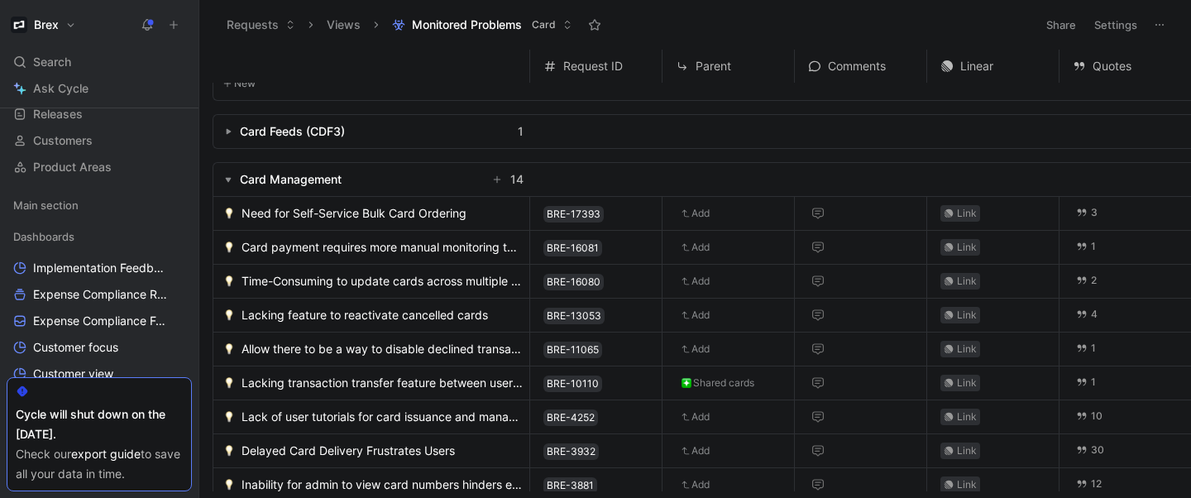
click at [379, 442] on span "Delayed Card Delivery Frustrates Users" at bounding box center [347, 451] width 213 height 20
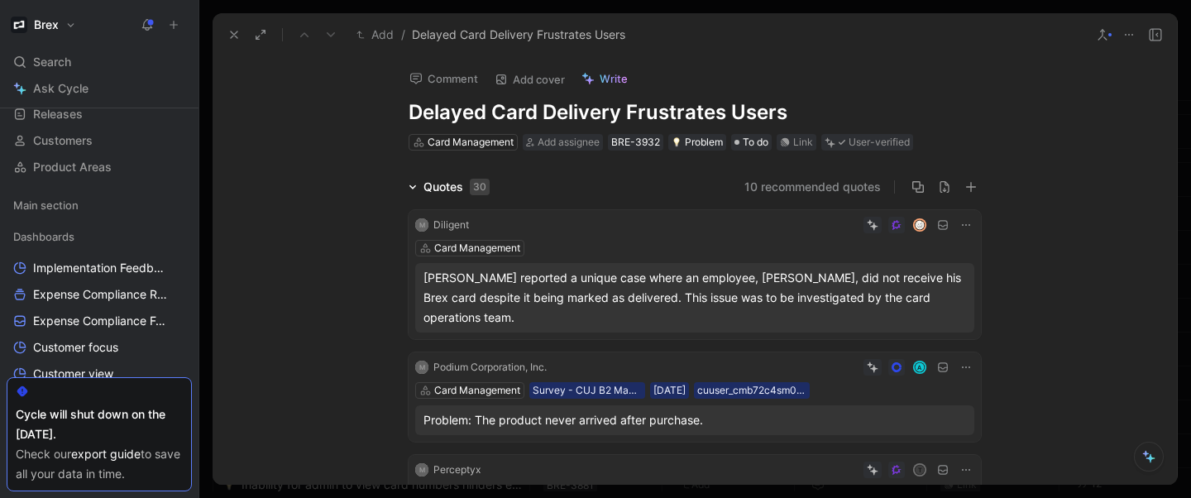
click at [1135, 36] on icon at bounding box center [1128, 34] width 13 height 13
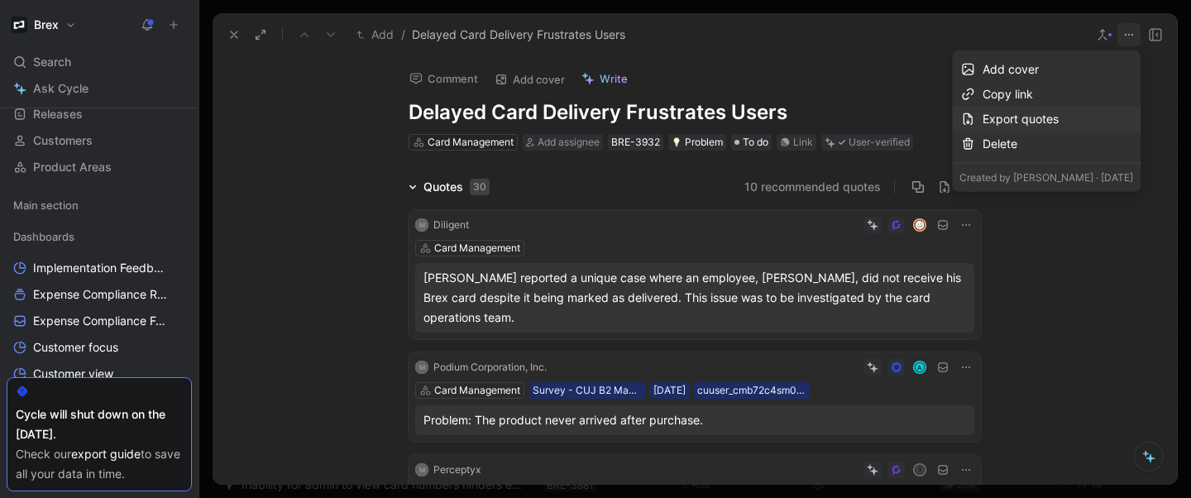
click at [1015, 119] on div "Export quotes" at bounding box center [1057, 119] width 151 height 20
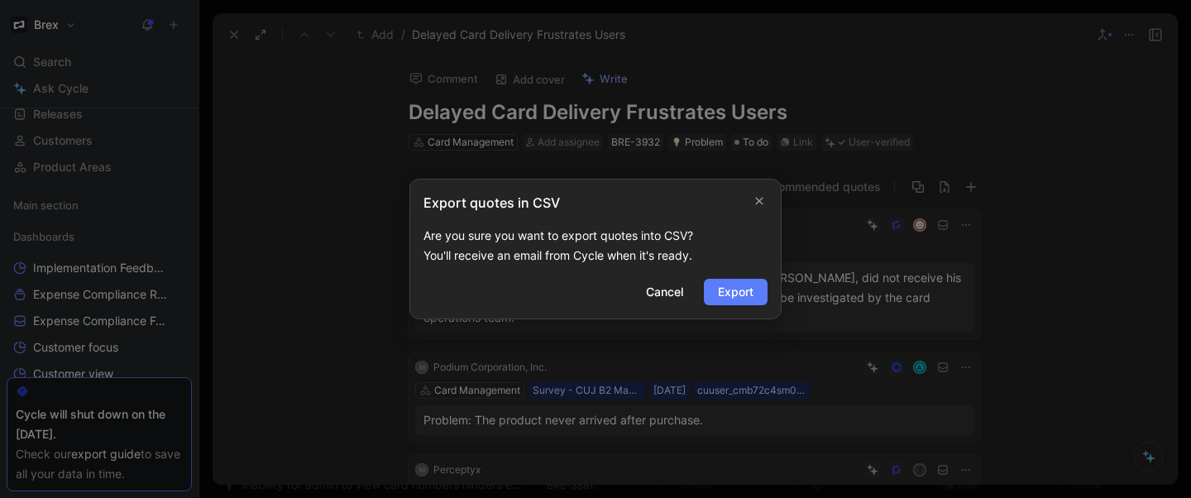
click at [747, 289] on span "Export" at bounding box center [736, 292] width 36 height 20
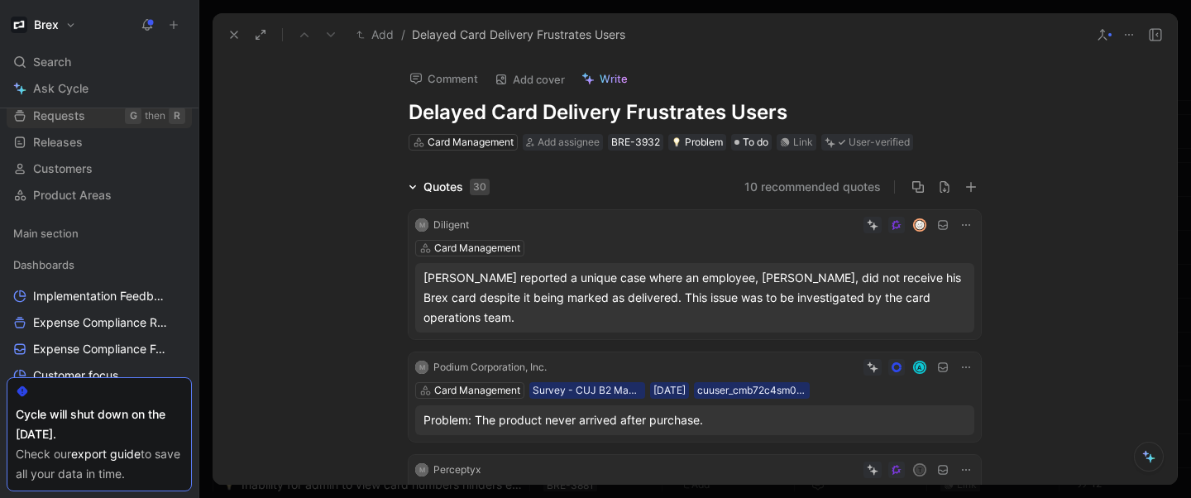
scroll to position [92, 0]
click at [154, 232] on use "button" at bounding box center [157, 232] width 7 height 7
click at [151, 232] on div at bounding box center [595, 249] width 1191 height 498
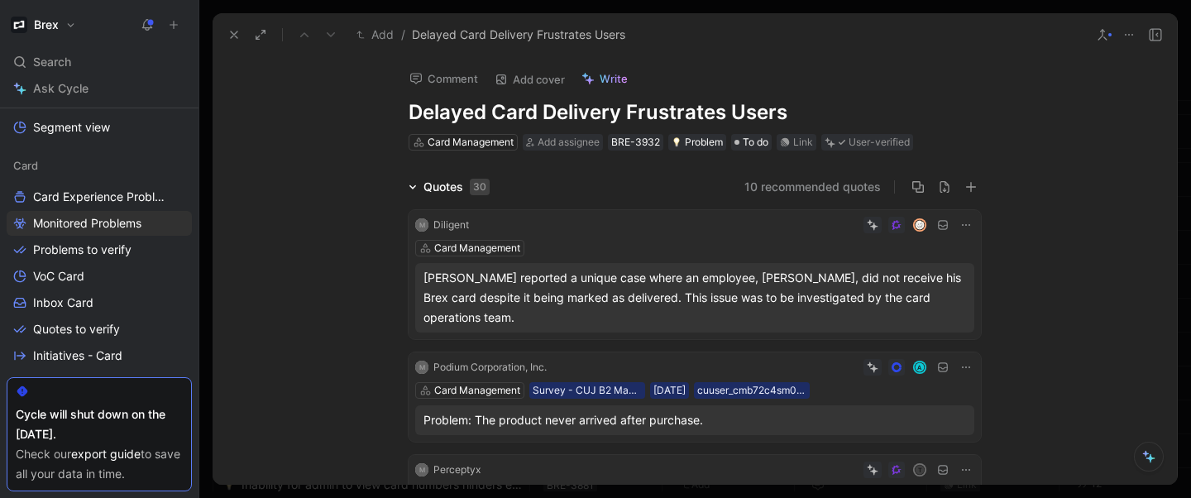
scroll to position [499, 0]
click at [230, 39] on icon at bounding box center [233, 34] width 13 height 13
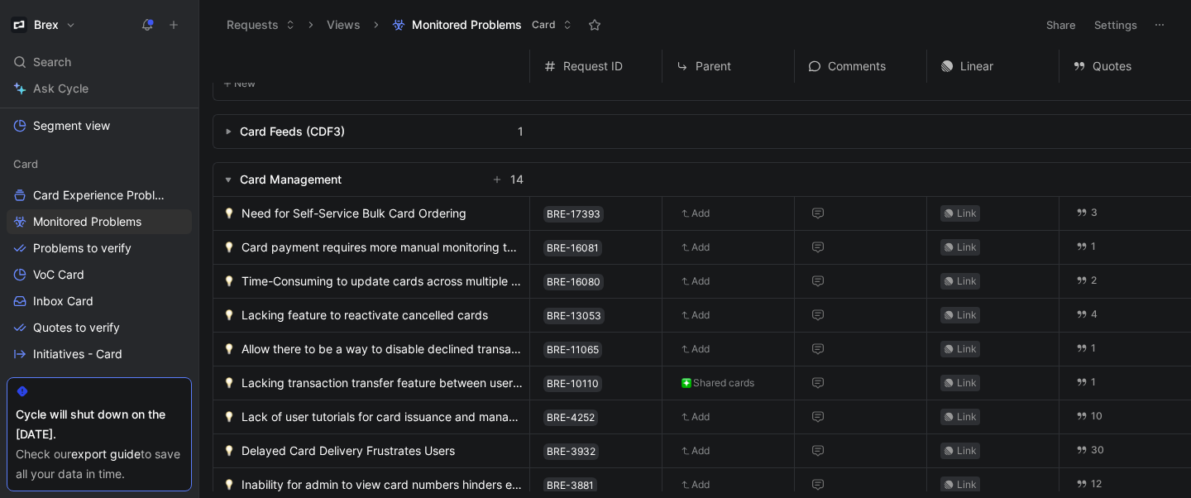
click at [282, 19] on button "Requests" at bounding box center [261, 24] width 84 height 25
click at [342, 24] on button "Views" at bounding box center [343, 24] width 49 height 25
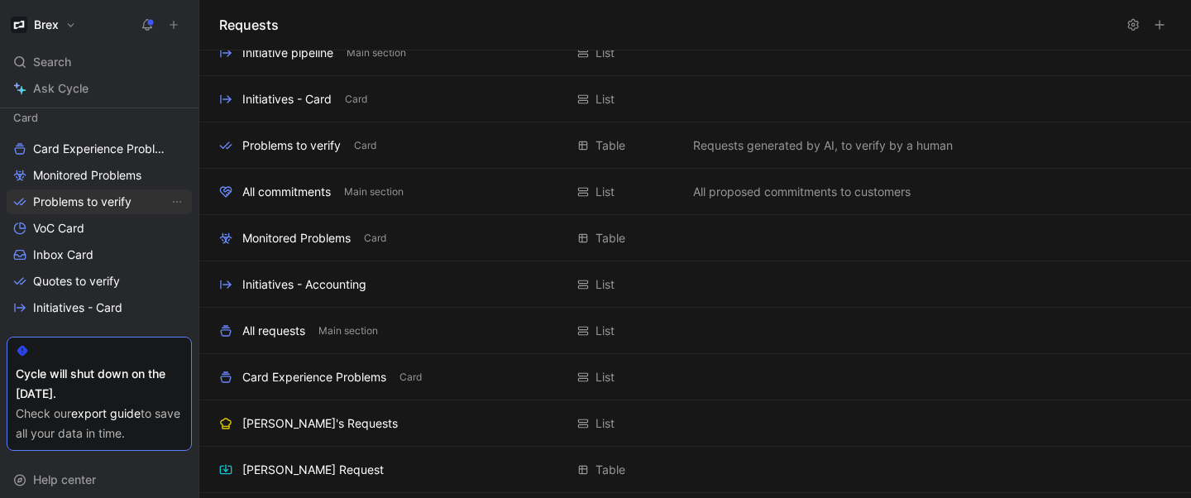
scroll to position [581, 0]
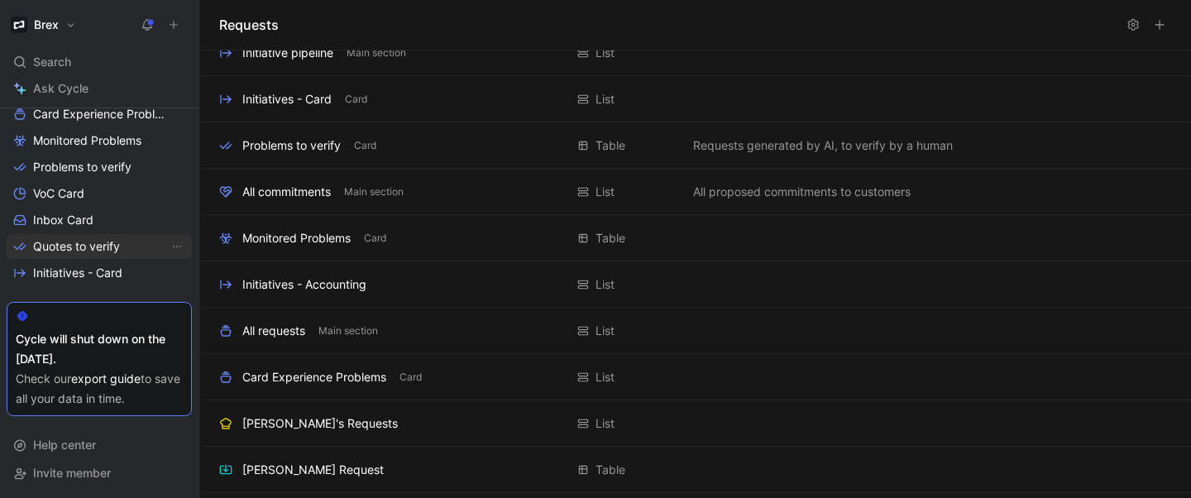
click at [136, 246] on link "Quotes to verify" at bounding box center [99, 246] width 185 height 25
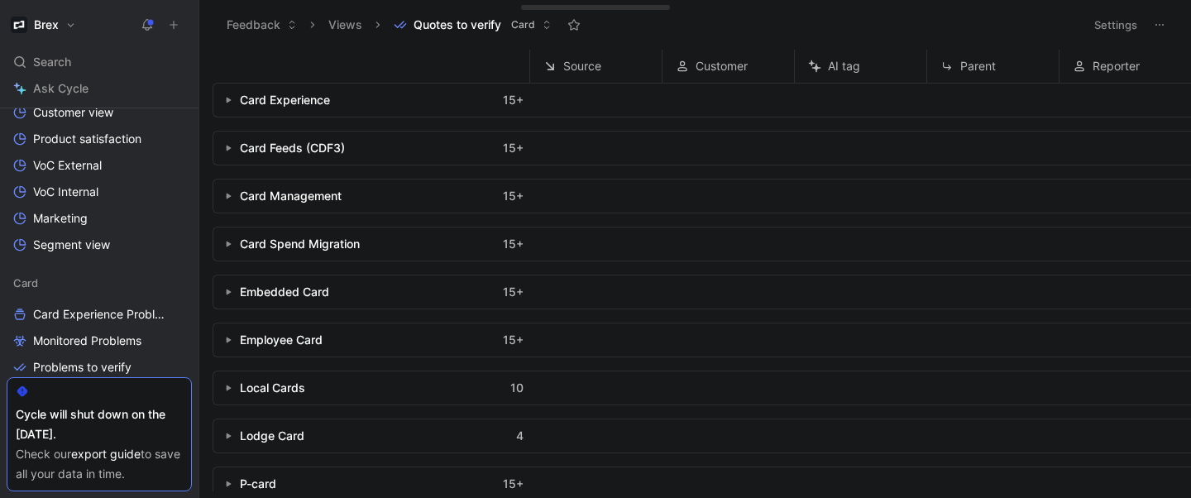
scroll to position [581, 0]
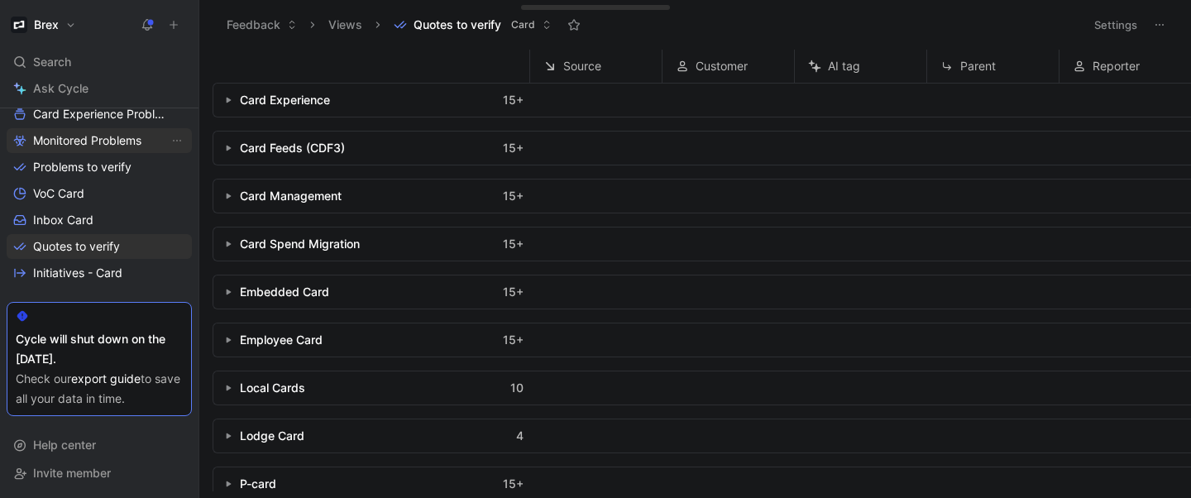
click at [112, 141] on span "Monitored Problems" at bounding box center [87, 140] width 108 height 17
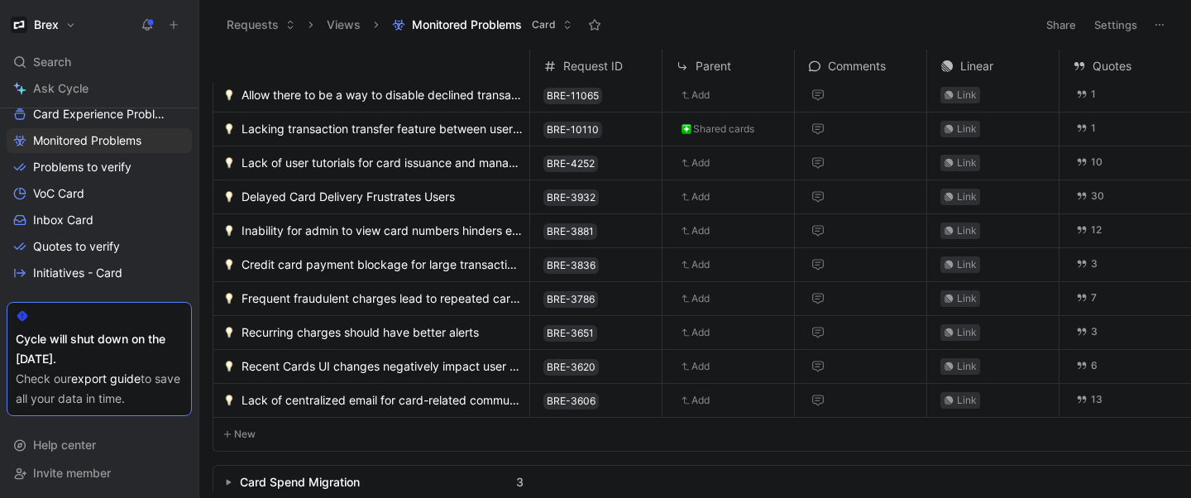
scroll to position [791, 0]
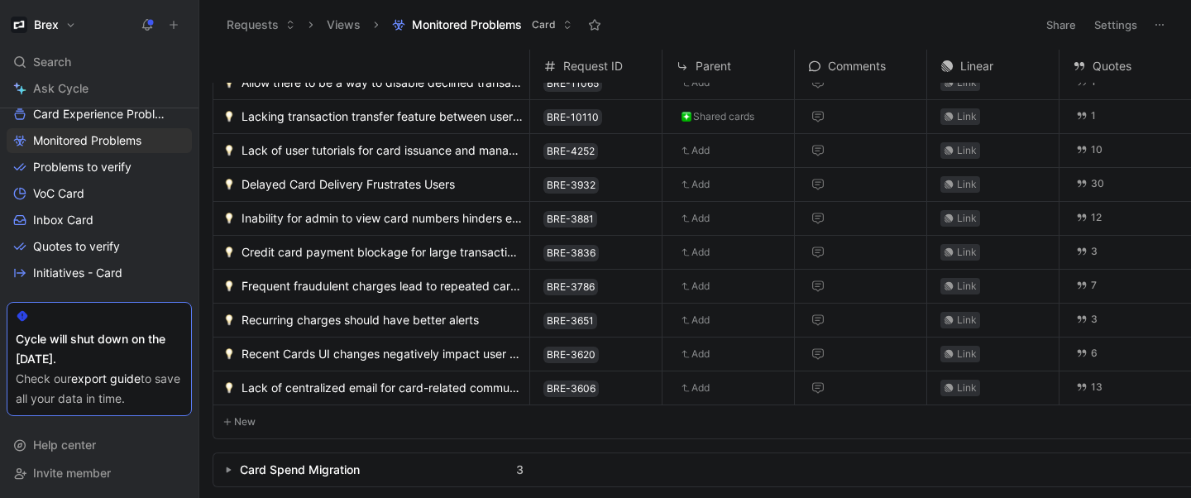
click at [380, 378] on span "Lack of centralized email for card-related communications affects continuity" at bounding box center [381, 388] width 281 height 20
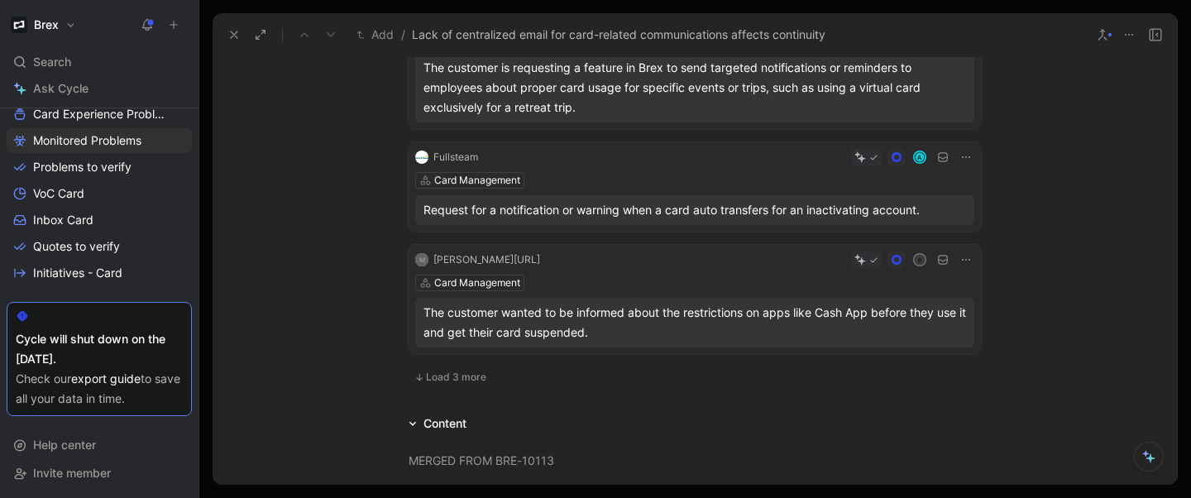
scroll to position [1154, 0]
click at [1129, 35] on use at bounding box center [1129, 35] width 8 height 2
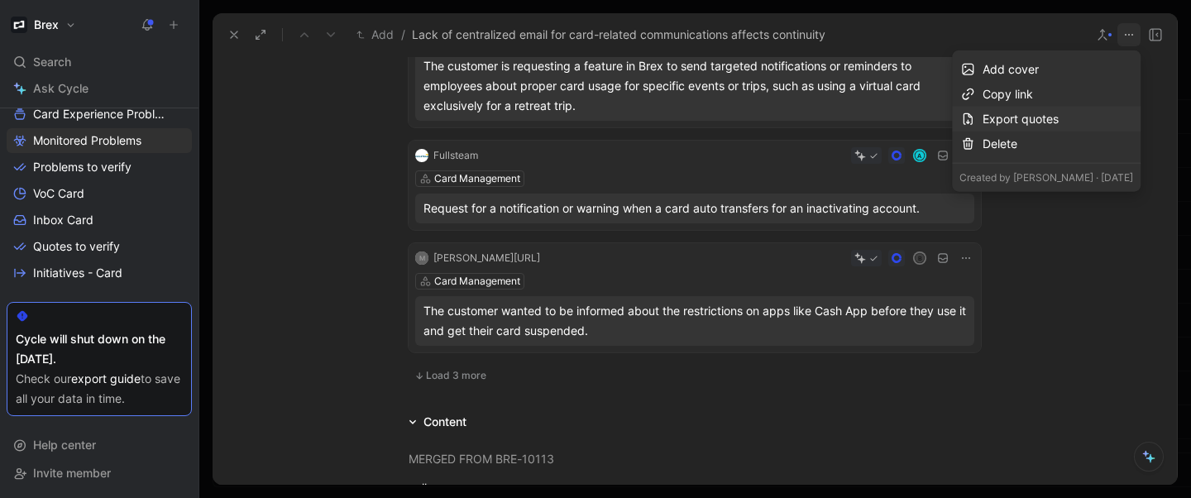
click at [1032, 113] on div "Export quotes" at bounding box center [1057, 119] width 151 height 20
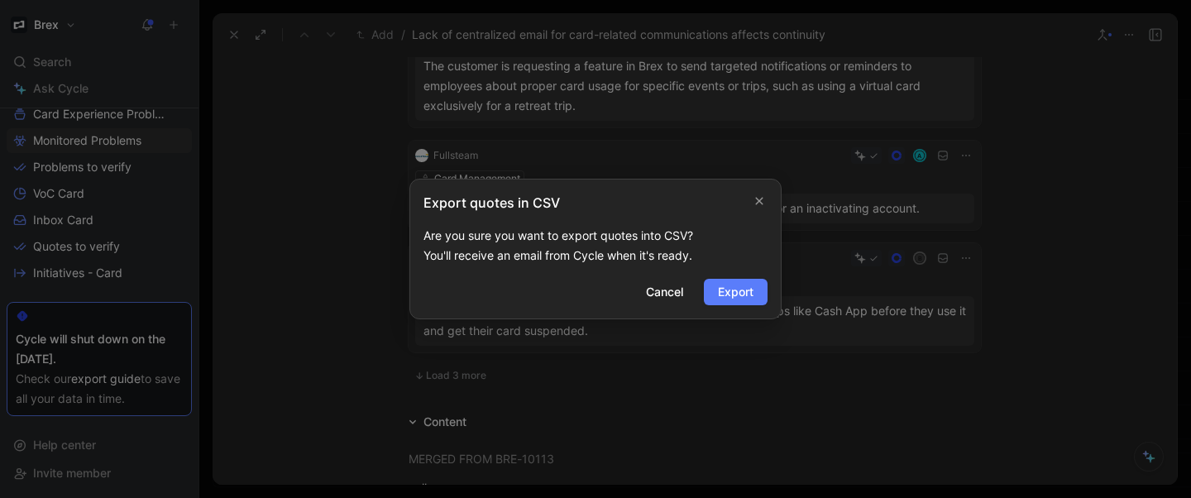
click at [726, 290] on span "Export" at bounding box center [736, 292] width 36 height 20
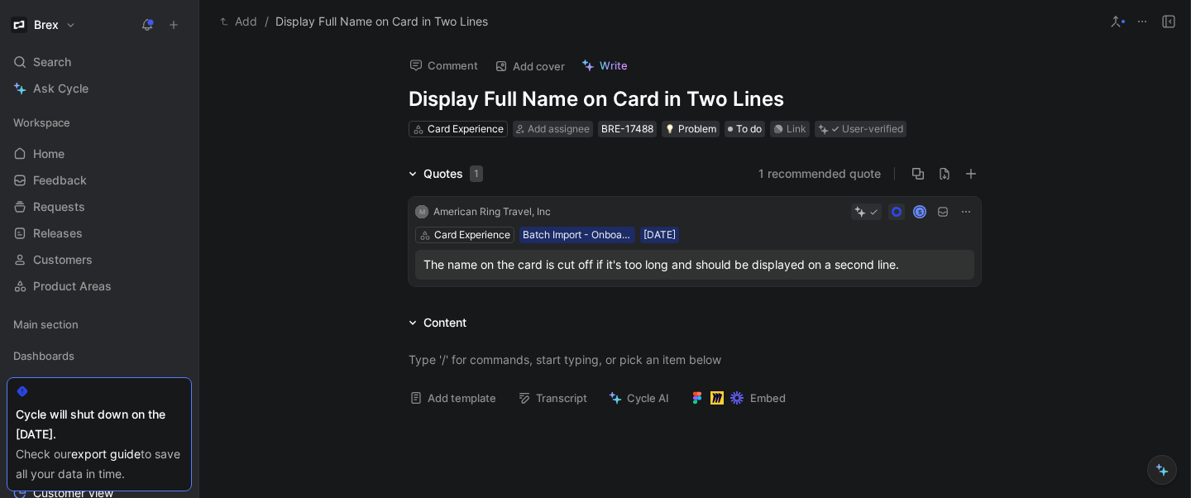
click at [1141, 22] on icon at bounding box center [1141, 21] width 13 height 13
